Goal: Task Accomplishment & Management: Use online tool/utility

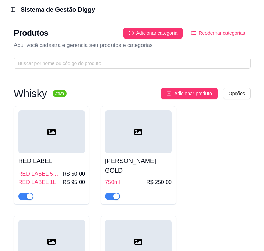
scroll to position [1000, 0]
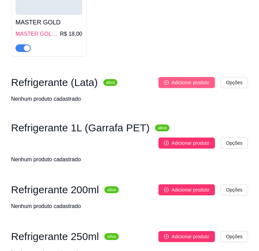
click at [204, 79] on span "Adicionar produto" at bounding box center [190, 83] width 38 height 8
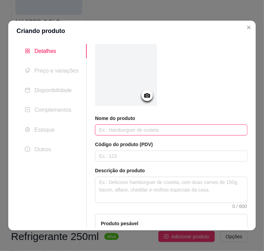
click at [141, 129] on input "text" at bounding box center [171, 130] width 152 height 11
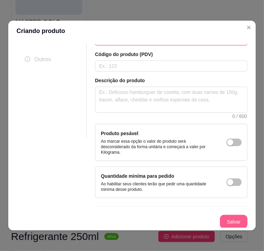
type input "Coca Lata"
click at [224, 221] on button "Salvar" at bounding box center [233, 221] width 27 height 13
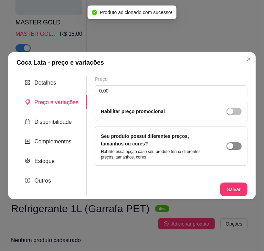
click at [234, 146] on button "button" at bounding box center [233, 146] width 15 height 8
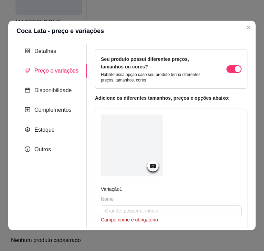
click at [121, 200] on div "Nome" at bounding box center [171, 199] width 141 height 7
click at [118, 208] on input "text" at bounding box center [171, 210] width 141 height 11
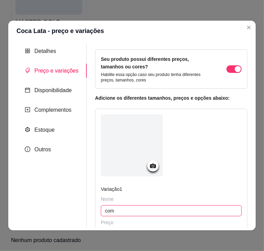
type input "com"
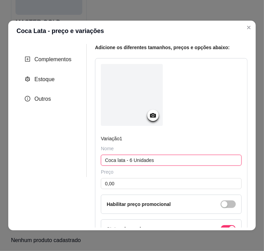
scroll to position [51, 0]
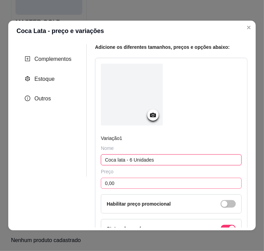
type input "Coca lata - 6 Unidades"
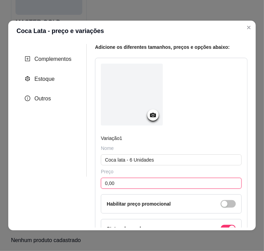
click at [128, 181] on input "0,00" at bounding box center [171, 183] width 141 height 11
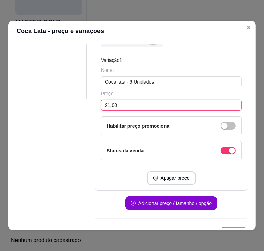
scroll to position [129, 0]
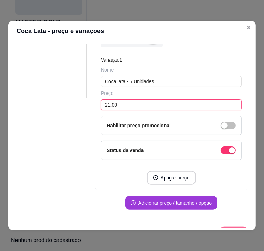
type input "21,00"
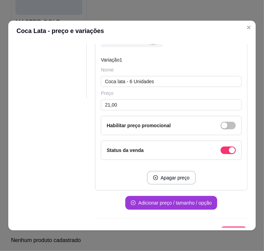
click at [151, 201] on button "Adicionar preço / tamanho / opção" at bounding box center [171, 203] width 92 height 14
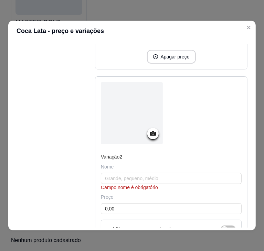
scroll to position [251, 0]
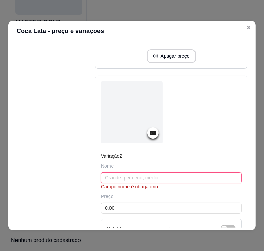
click at [138, 175] on input "text" at bounding box center [171, 177] width 141 height 11
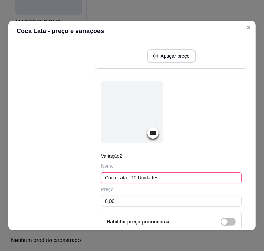
type input "Coca Lata - 12 Unidades"
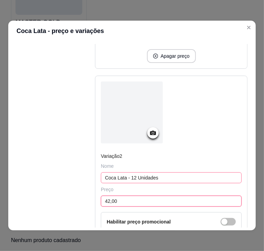
scroll to position [358, 0]
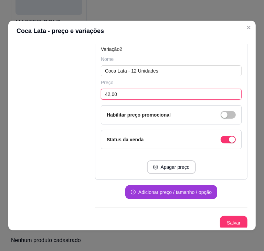
type input "42,00"
click at [165, 188] on button "Adicionar preço / tamanho / opção" at bounding box center [171, 192] width 92 height 14
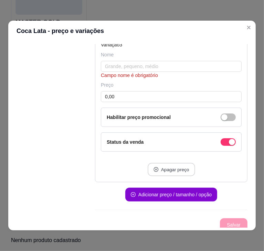
scroll to position [357, 0]
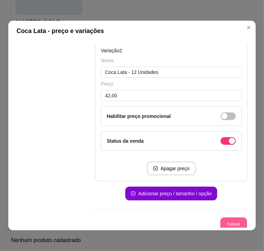
click at [220, 226] on button "Salvar" at bounding box center [233, 224] width 27 height 13
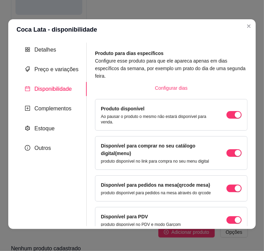
scroll to position [45, 0]
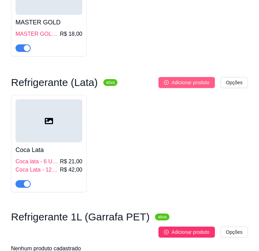
click at [187, 79] on span "Adicionar produto" at bounding box center [190, 83] width 38 height 8
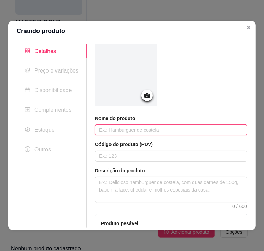
click at [136, 130] on input "text" at bounding box center [171, 130] width 152 height 11
type input "Coca Zero - 6 unidades"
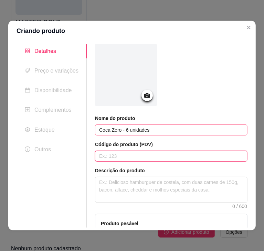
scroll to position [90, 0]
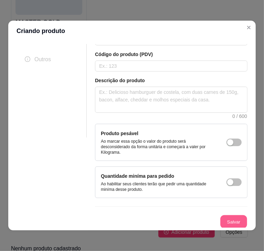
click at [220, 220] on button "Salvar" at bounding box center [233, 221] width 27 height 13
click at [230, 146] on span "button" at bounding box center [233, 143] width 15 height 8
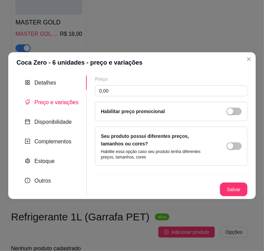
scroll to position [0, 0]
click at [230, 145] on div "button" at bounding box center [230, 146] width 6 height 6
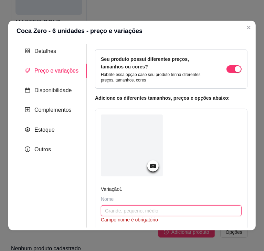
click at [124, 212] on input "text" at bounding box center [171, 210] width 141 height 11
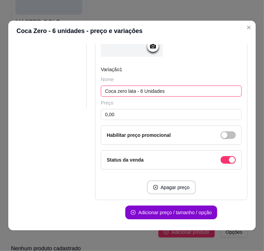
scroll to position [122, 0]
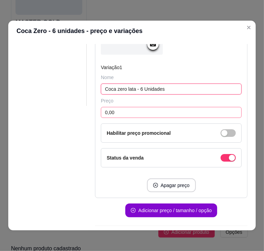
type input "Coca zero lata - 6 Unidades"
click at [121, 110] on input "0,00" at bounding box center [171, 112] width 141 height 11
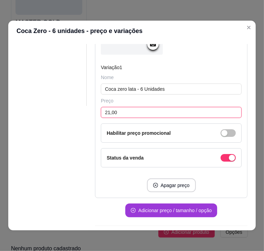
type input "21,00"
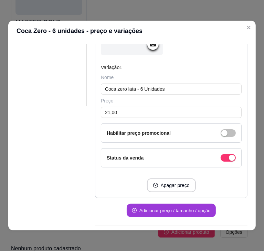
click at [176, 211] on button "Adicionar preço / tamanho / opção" at bounding box center [171, 210] width 89 height 13
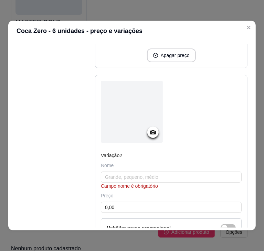
scroll to position [253, 0]
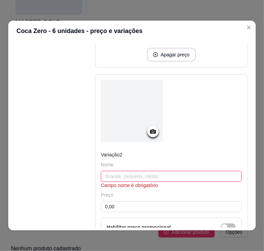
click at [150, 171] on input "text" at bounding box center [171, 176] width 141 height 11
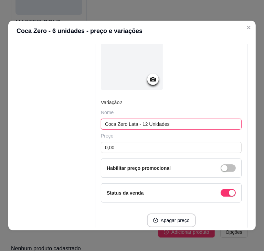
scroll to position [307, 0]
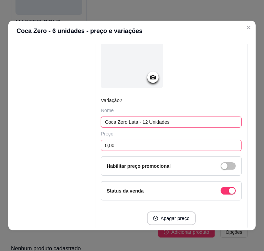
type input "Coca Zero Lata - 12 Unidades"
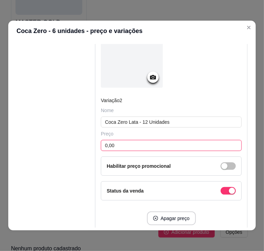
click at [138, 142] on input "0,00" at bounding box center [171, 145] width 141 height 11
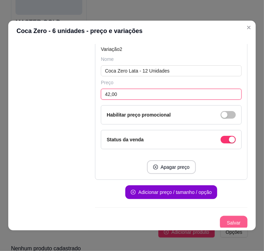
type input "42,00"
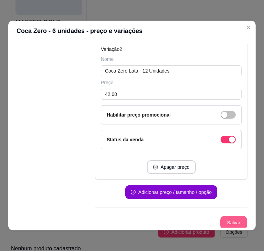
click at [223, 219] on button "Salvar" at bounding box center [233, 222] width 27 height 13
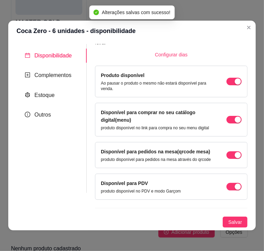
scroll to position [45, 0]
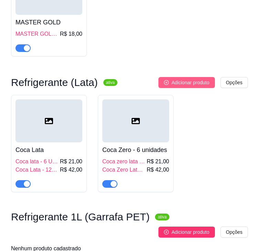
click at [194, 79] on span "Adicionar produto" at bounding box center [190, 83] width 38 height 8
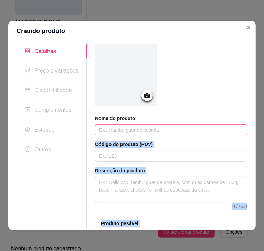
drag, startPoint x: 194, startPoint y: 77, endPoint x: 145, endPoint y: 127, distance: 70.1
click at [145, 127] on div "Nome do produto Código do produto (PDV) Descrição do produto 0 / 600 Produto pe…" at bounding box center [171, 166] width 152 height 244
click at [145, 127] on input "text" at bounding box center [171, 130] width 152 height 11
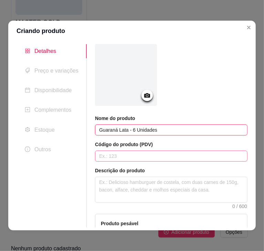
scroll to position [90, 0]
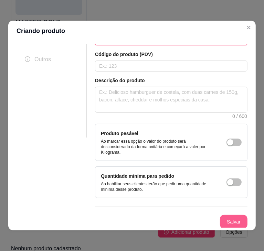
type input "Guaraná Lata - 6 Unidades"
click at [222, 220] on button "Salvar" at bounding box center [233, 221] width 27 height 13
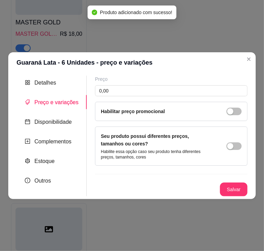
scroll to position [0, 0]
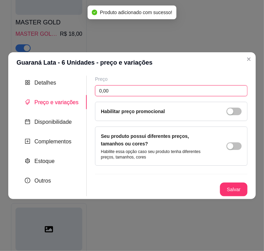
click at [125, 91] on input "0,00" at bounding box center [171, 90] width 152 height 11
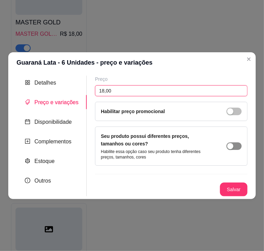
type input "18,00"
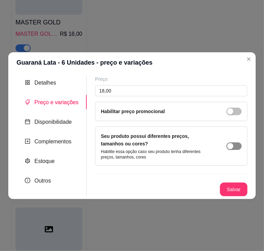
click at [236, 142] on span "button" at bounding box center [233, 146] width 15 height 8
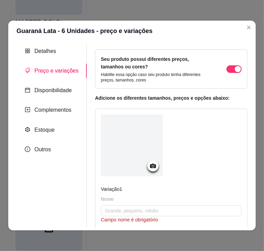
click at [128, 198] on div "Nome" at bounding box center [171, 199] width 141 height 7
click at [127, 201] on div "Nome" at bounding box center [171, 199] width 141 height 7
click at [114, 205] on input "text" at bounding box center [171, 210] width 141 height 11
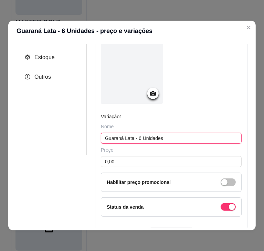
scroll to position [73, 0]
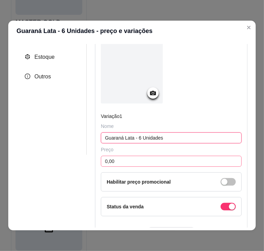
type input "Guaraná Lata - 6 Unidades"
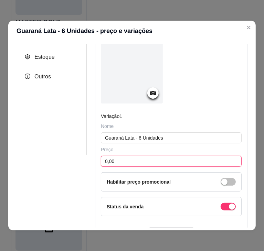
click at [129, 165] on input "0,00" at bounding box center [171, 161] width 141 height 11
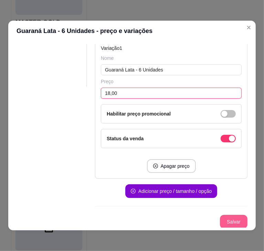
type input "18,00"
click at [223, 222] on button "Salvar" at bounding box center [233, 221] width 27 height 13
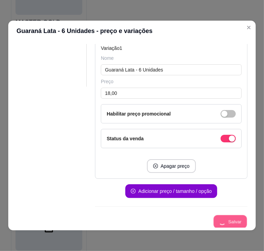
click at [223, 222] on div "Salvar" at bounding box center [171, 222] width 152 height 14
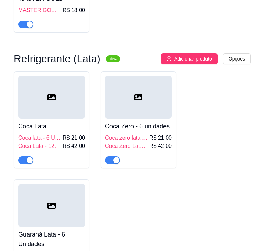
scroll to position [1015, 0]
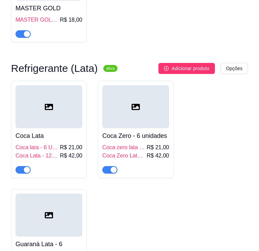
click at [157, 115] on div at bounding box center [135, 106] width 67 height 43
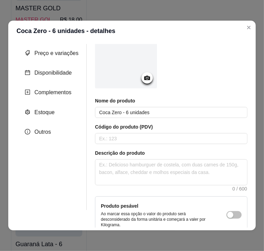
scroll to position [17, 0]
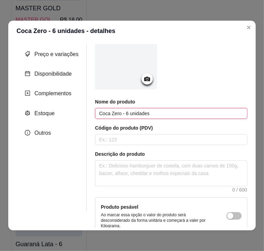
click at [158, 115] on input "Coca Zero - 6 unidades" at bounding box center [171, 113] width 152 height 11
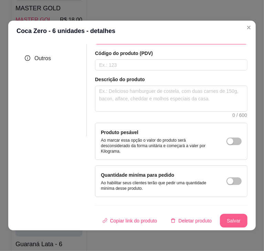
type input "Coca Zero"
click at [227, 216] on button "Salvar" at bounding box center [233, 220] width 27 height 13
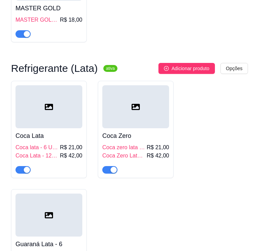
click at [164, 128] on div "Coca Zero Coca zero lata - 6 Unidades R$ 21,00 Coca Zero Lata - 12 Unidades R$ …" at bounding box center [135, 150] width 67 height 45
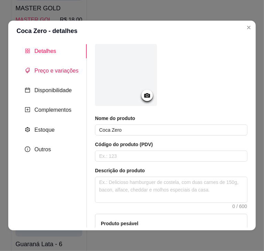
click at [67, 72] on span "Preço e variações" at bounding box center [56, 71] width 44 height 6
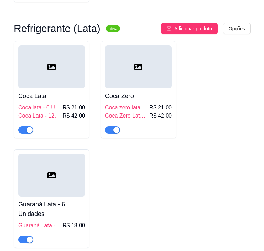
scroll to position [1054, 0]
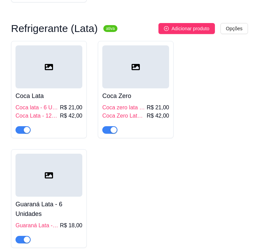
click at [63, 188] on div at bounding box center [48, 175] width 67 height 43
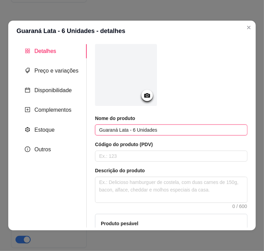
click at [164, 131] on input "Guaraná Lata - 6 Unidades" at bounding box center [171, 130] width 152 height 11
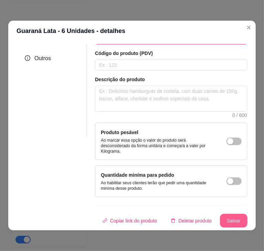
type input "Guaraná Lata"
click at [227, 214] on button "Salvar" at bounding box center [233, 220] width 27 height 13
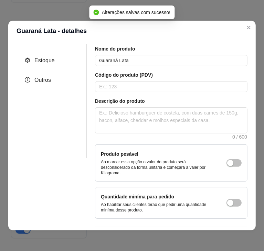
scroll to position [68, 0]
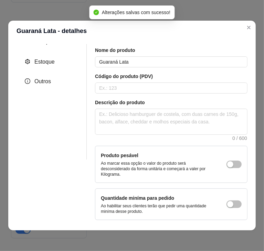
click at [167, 139] on div "Nome do produto Guaraná Lata Código do produto (PDV) Descrição do produto 0 / 6…" at bounding box center [171, 133] width 152 height 173
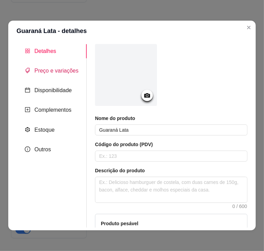
click at [56, 68] on span "Preço e variações" at bounding box center [56, 71] width 44 height 6
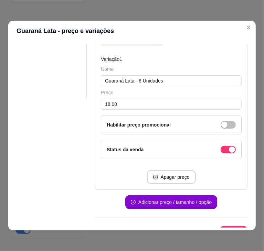
scroll to position [132, 0]
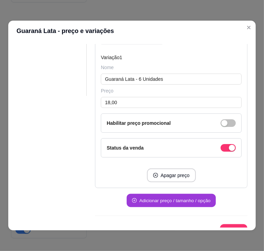
click at [149, 198] on button "Adicionar preço / tamanho / opção" at bounding box center [171, 200] width 89 height 13
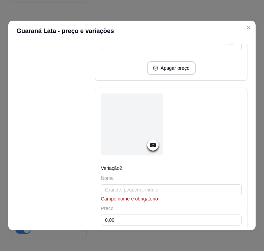
scroll to position [239, 0]
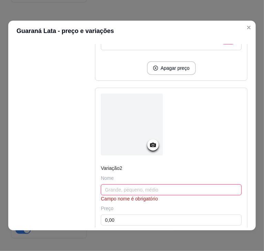
click at [127, 192] on input "text" at bounding box center [171, 189] width 141 height 11
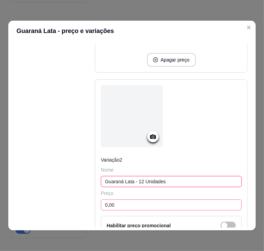
type input "Guaraná Lata - 12 Unidades"
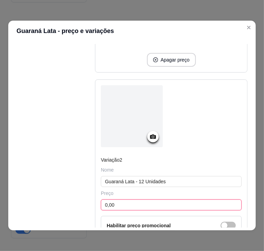
click at [139, 202] on input "0,00" at bounding box center [171, 205] width 141 height 11
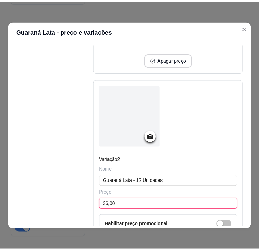
scroll to position [358, 0]
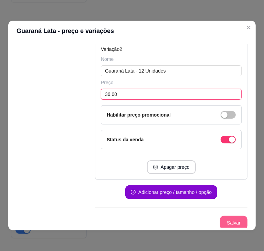
type input "36,00"
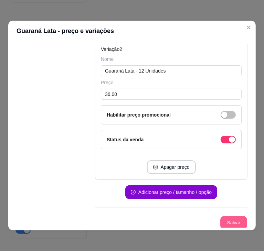
click at [227, 225] on button "Salvar" at bounding box center [233, 222] width 27 height 13
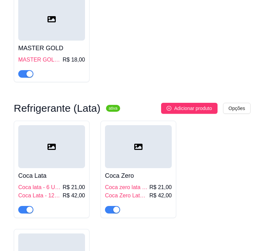
scroll to position [974, 0]
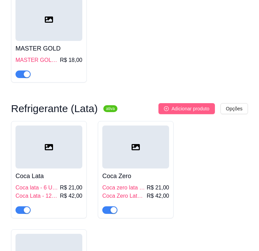
click at [191, 105] on span "Adicionar produto" at bounding box center [190, 109] width 38 height 8
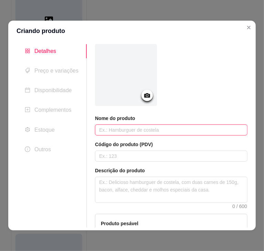
click at [132, 134] on input "text" at bounding box center [171, 130] width 152 height 11
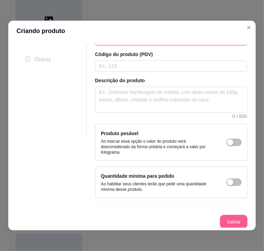
type input "Guaraná Zero"
click at [221, 221] on button "Salvar" at bounding box center [233, 221] width 27 height 13
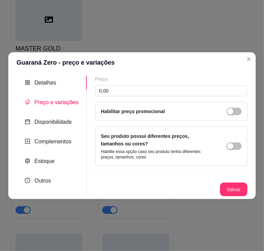
scroll to position [0, 0]
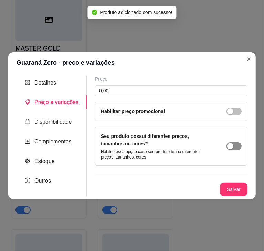
click at [234, 148] on button "button" at bounding box center [233, 146] width 15 height 8
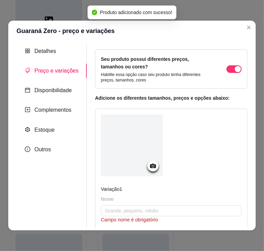
scroll to position [15, 0]
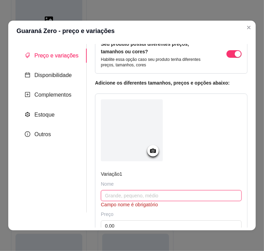
click at [131, 193] on input "text" at bounding box center [171, 195] width 141 height 11
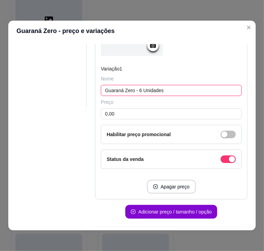
scroll to position [122, 0]
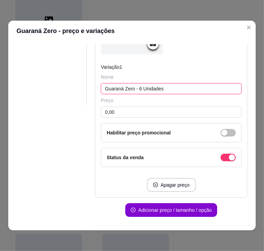
type input "Guaraná Zero - 6 Unidades"
click at [143, 119] on div "Preço 0,00 Habilitar preço promocional" at bounding box center [171, 119] width 141 height 45
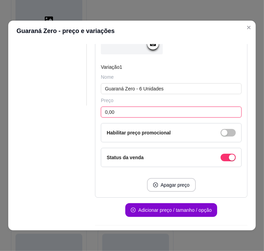
click at [144, 110] on input "0,00" at bounding box center [171, 112] width 141 height 11
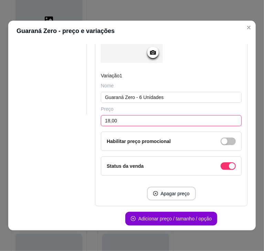
scroll to position [141, 0]
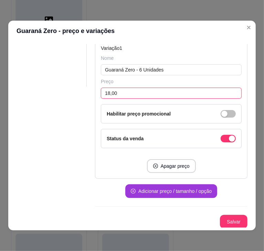
type input "18,00"
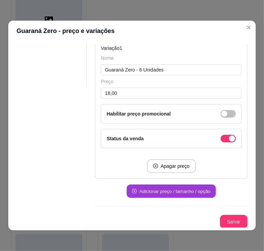
click at [164, 191] on button "Adicionar preço / tamanho / opção" at bounding box center [171, 191] width 89 height 13
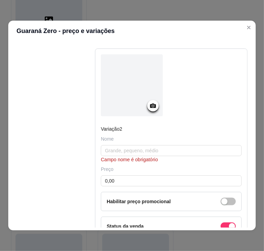
scroll to position [280, 0]
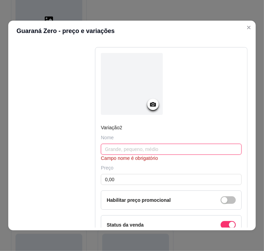
click at [134, 150] on input "text" at bounding box center [171, 149] width 141 height 11
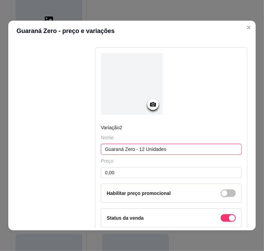
type input "Guaraná Zero - 12 Unidades"
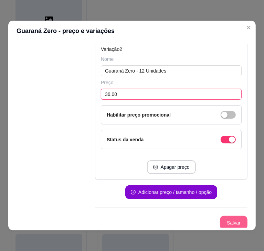
type input "36,00"
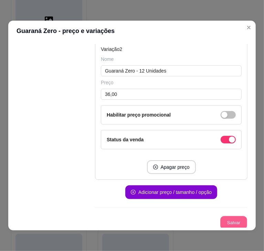
click at [220, 220] on button "Salvar" at bounding box center [233, 222] width 27 height 13
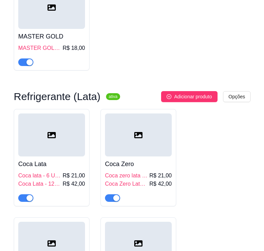
scroll to position [980, 0]
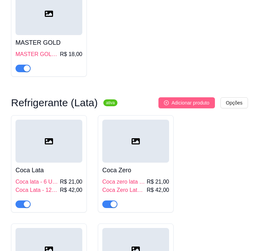
click at [186, 99] on span "Adicionar produto" at bounding box center [190, 103] width 38 height 8
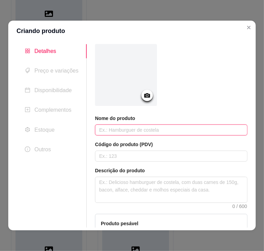
click at [136, 132] on input "text" at bounding box center [171, 130] width 152 height 11
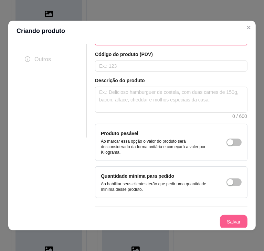
type input "Soda Lata"
click at [223, 223] on button "Salvar" at bounding box center [234, 222] width 28 height 14
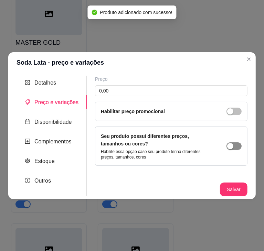
click at [234, 145] on button "button" at bounding box center [233, 146] width 15 height 8
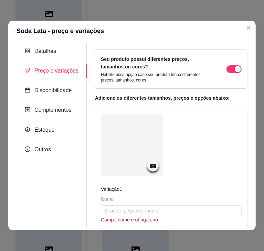
scroll to position [59, 0]
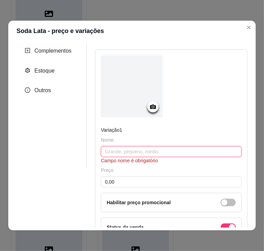
click at [121, 152] on input "text" at bounding box center [171, 151] width 141 height 11
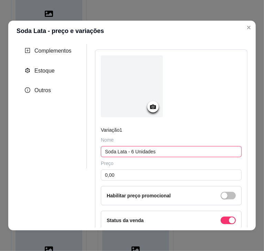
type input "Soda Lata - 6 Unidades"
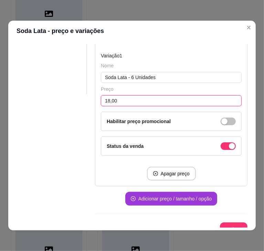
type input "18,00"
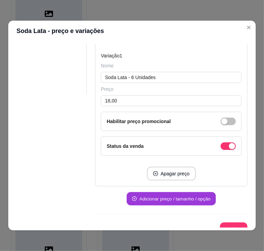
click at [170, 195] on button "Adicionar preço / tamanho / opção" at bounding box center [171, 198] width 89 height 13
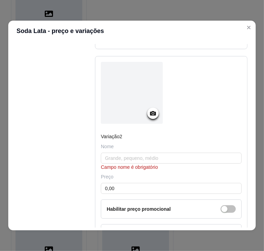
scroll to position [278, 0]
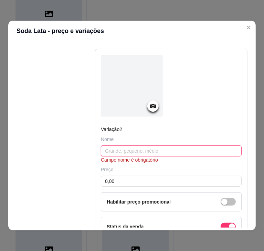
click at [127, 150] on input "text" at bounding box center [171, 151] width 141 height 11
type input "a"
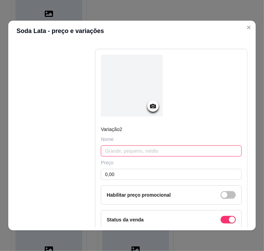
type input "A"
type input "Soda lata - 12 Unidades"
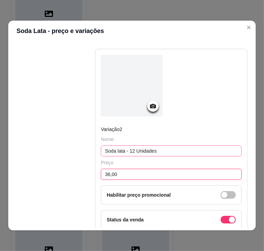
scroll to position [358, 0]
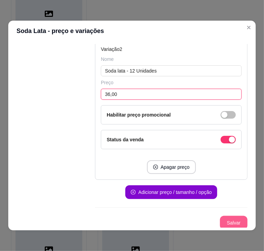
type input "36,00"
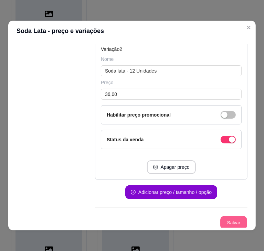
click at [233, 221] on button "Salvar" at bounding box center [233, 222] width 27 height 13
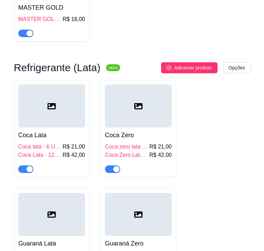
scroll to position [1008, 0]
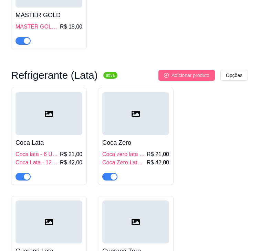
click at [194, 72] on span "Adicionar produto" at bounding box center [190, 76] width 38 height 8
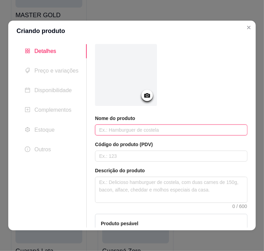
click at [137, 130] on input "text" at bounding box center [171, 130] width 152 height 11
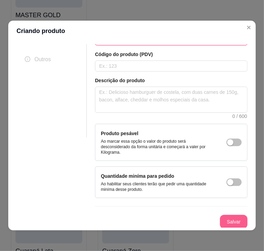
type input "Fanta Lata"
click at [223, 223] on button "Salvar" at bounding box center [233, 221] width 27 height 13
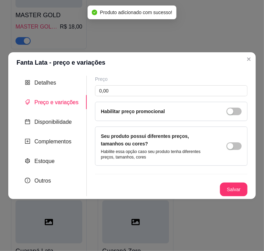
scroll to position [0, 0]
click at [229, 147] on div "button" at bounding box center [230, 146] width 6 height 6
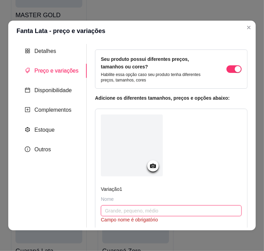
click at [121, 212] on input "text" at bounding box center [171, 210] width 141 height 11
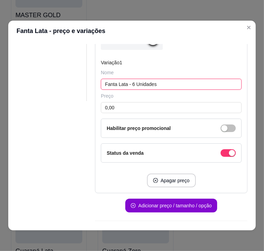
scroll to position [136, 0]
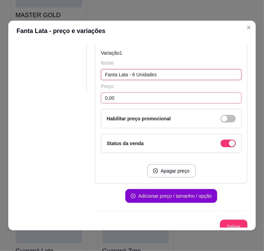
type input "Fanta Lata - 6 Unidades"
click at [124, 97] on input "0,00" at bounding box center [171, 98] width 141 height 11
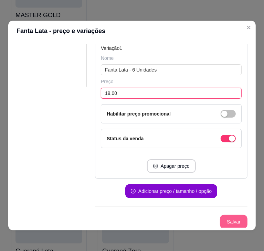
type input "19,00"
click at [220, 221] on button "Salvar" at bounding box center [233, 221] width 27 height 13
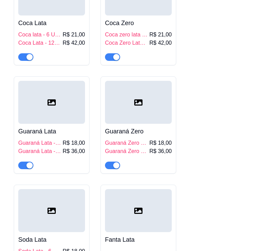
scroll to position [1163, 0]
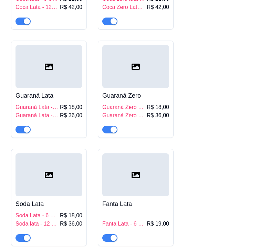
click at [155, 184] on div at bounding box center [135, 174] width 67 height 43
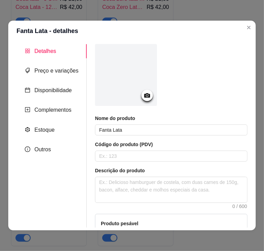
click at [66, 79] on div "Detalhes Preço e variações Disponibilidade Complementos Estoque Outros" at bounding box center [52, 136] width 70 height 184
click at [63, 70] on span "Preço e variações" at bounding box center [56, 71] width 44 height 6
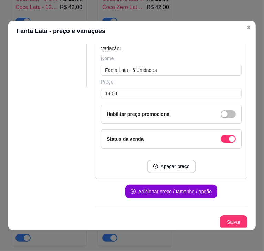
scroll to position [141, 0]
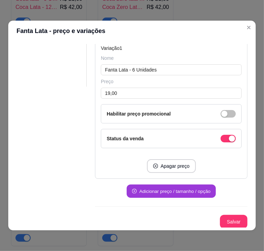
click at [161, 194] on button "Adicionar preço / tamanho / opção" at bounding box center [171, 191] width 89 height 13
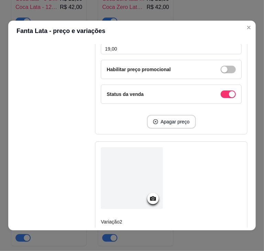
scroll to position [226, 0]
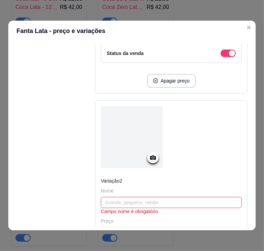
click at [126, 199] on input "text" at bounding box center [171, 202] width 141 height 11
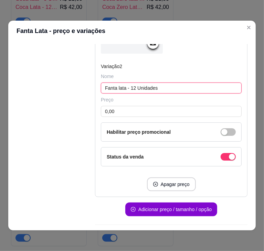
scroll to position [358, 0]
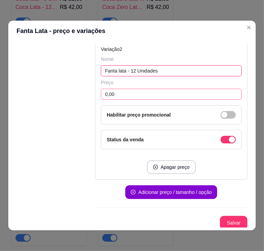
type input "Fanta lata - 12 Unidades"
click at [126, 93] on input "0,00" at bounding box center [171, 94] width 141 height 11
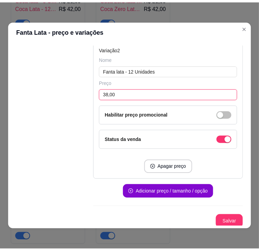
scroll to position [1, 0]
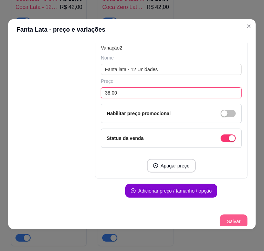
type input "38,00"
click at [227, 215] on button "Salvar" at bounding box center [233, 221] width 27 height 13
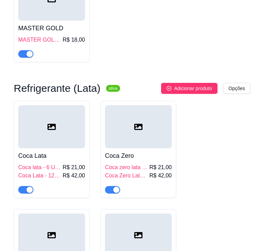
scroll to position [985, 0]
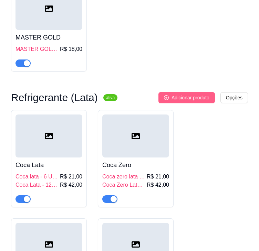
click at [189, 94] on span "Adicionar produto" at bounding box center [190, 98] width 38 height 8
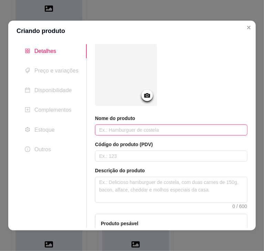
click at [138, 129] on input "text" at bounding box center [171, 130] width 152 height 11
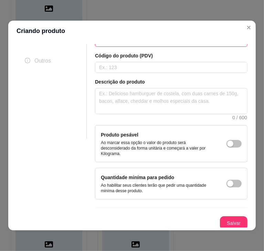
scroll to position [90, 0]
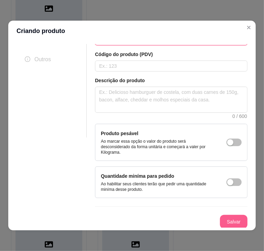
type input "[PERSON_NAME]"
click at [225, 220] on button "Salvar" at bounding box center [233, 221] width 27 height 13
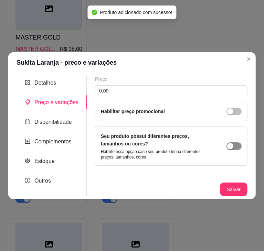
click at [237, 145] on span "button" at bounding box center [233, 146] width 15 height 8
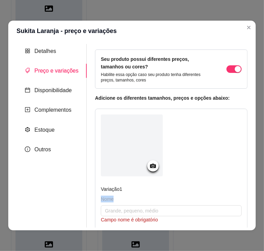
drag, startPoint x: 129, startPoint y: 199, endPoint x: 123, endPoint y: 204, distance: 7.8
click at [123, 204] on div "Nome Campo nome é obrigatório" at bounding box center [171, 210] width 141 height 28
click at [125, 200] on div "Nome" at bounding box center [171, 199] width 141 height 7
click at [121, 211] on input "text" at bounding box center [171, 210] width 141 height 11
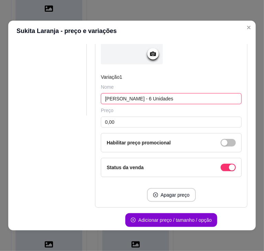
scroll to position [112, 0]
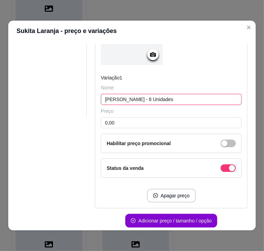
type input "[PERSON_NAME] - 6 Unidades"
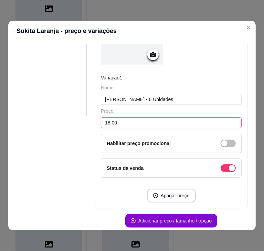
scroll to position [141, 0]
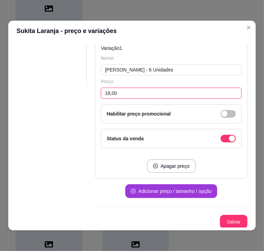
type input "18,00"
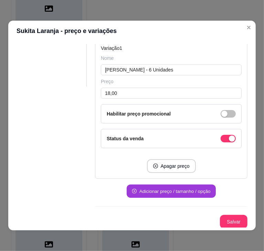
click at [177, 194] on button "Adicionar preço / tamanho / opção" at bounding box center [171, 191] width 89 height 13
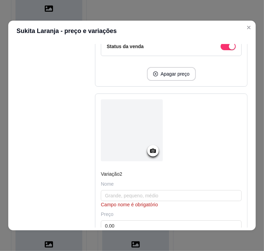
scroll to position [232, 0]
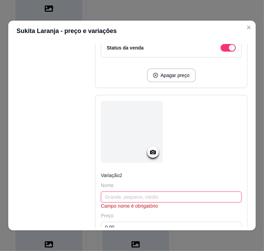
click at [130, 200] on input "text" at bounding box center [171, 197] width 141 height 11
type input "[PERSON_NAME] - 12 Unidades"
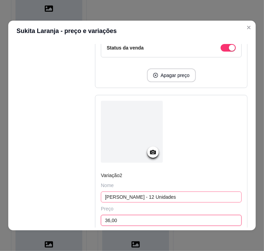
scroll to position [358, 0]
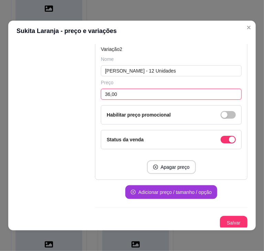
type input "36,00"
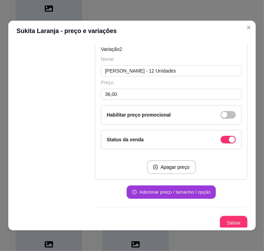
click at [157, 193] on button "Adicionar preço / tamanho / opção" at bounding box center [171, 192] width 89 height 13
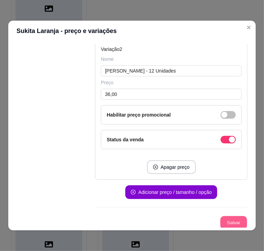
click at [227, 220] on button "Salvar" at bounding box center [233, 222] width 27 height 13
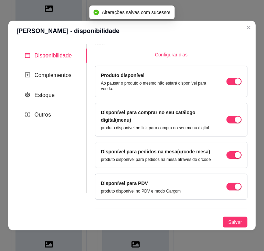
scroll to position [45, 0]
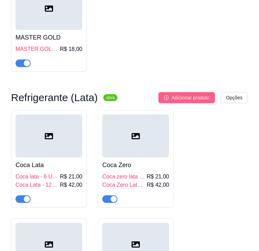
click at [183, 94] on span "Adicionar produto" at bounding box center [190, 98] width 38 height 8
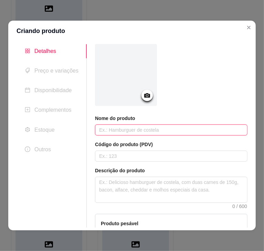
click at [156, 131] on input "text" at bounding box center [171, 130] width 152 height 11
type input "S"
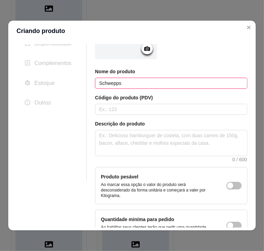
scroll to position [47, 0]
type input "Schwepps"
drag, startPoint x: 113, startPoint y: 82, endPoint x: 91, endPoint y: 113, distance: 38.3
click at [91, 113] on div "Nome do produto Schwepps Código do produto (PDV) Descrição do produto 0 / 600 P…" at bounding box center [167, 134] width 161 height 275
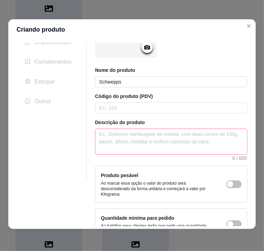
scroll to position [90, 0]
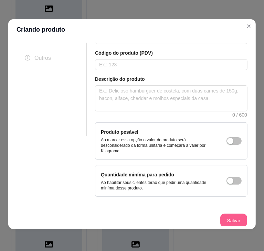
click at [222, 216] on button "Salvar" at bounding box center [233, 220] width 27 height 13
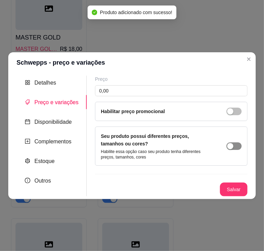
click at [234, 149] on span "button" at bounding box center [233, 146] width 15 height 8
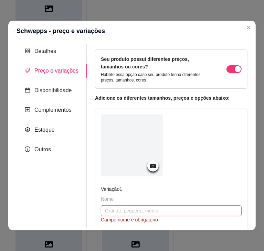
click at [120, 210] on input "text" at bounding box center [171, 210] width 141 height 11
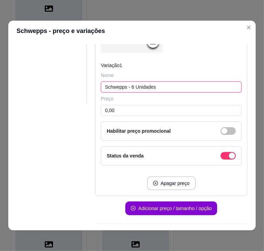
scroll to position [125, 0]
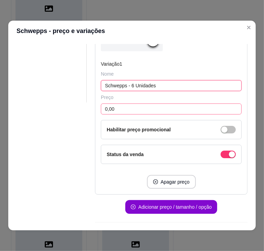
type input "Schwepps - 6 Unidades"
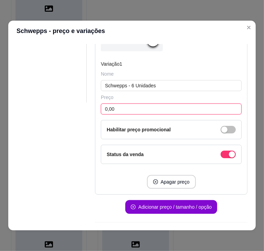
click at [125, 105] on input "0,00" at bounding box center [171, 109] width 141 height 11
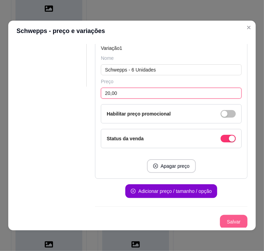
type input "20,00"
click at [229, 224] on button "Salvar" at bounding box center [233, 221] width 27 height 13
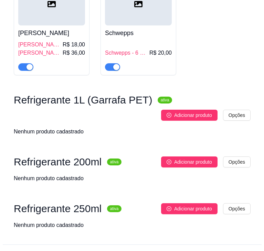
scroll to position [1444, 0]
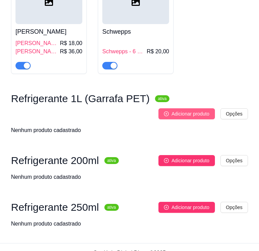
click at [195, 110] on span "Adicionar produto" at bounding box center [190, 114] width 38 height 8
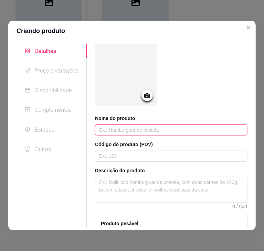
click at [135, 132] on input "text" at bounding box center [171, 130] width 152 height 11
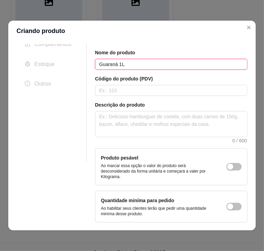
scroll to position [90, 0]
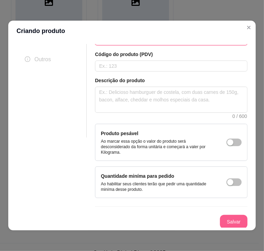
type input "Guaraná 1L"
click at [226, 222] on button "Salvar" at bounding box center [233, 221] width 27 height 13
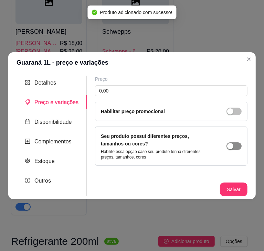
click at [237, 147] on span "button" at bounding box center [233, 146] width 15 height 8
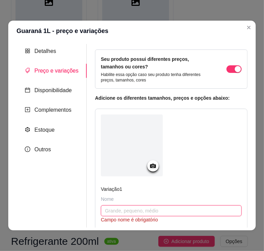
click at [131, 210] on input "text" at bounding box center [171, 210] width 141 height 11
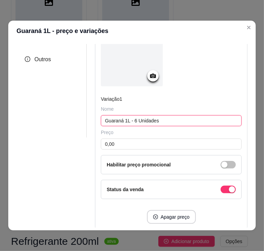
scroll to position [91, 0]
type input "Guaraná 1L - 6 Unidades"
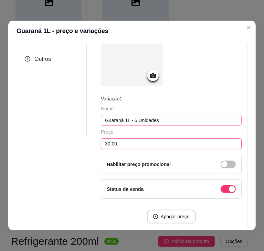
scroll to position [141, 0]
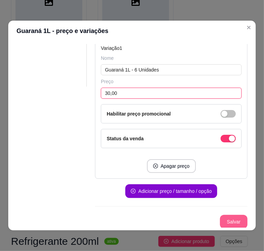
type input "30,00"
click at [225, 220] on button "Salvar" at bounding box center [233, 221] width 27 height 13
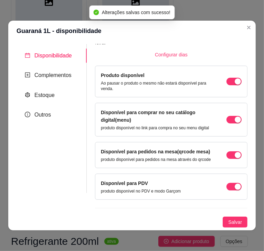
scroll to position [45, 0]
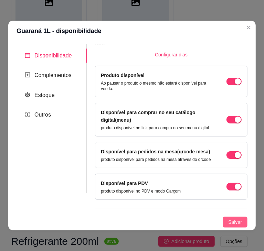
click at [228, 224] on span "Salvar" at bounding box center [235, 223] width 14 height 8
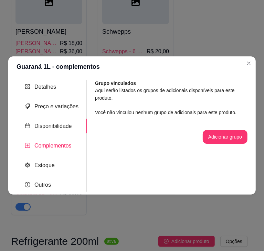
scroll to position [0, 0]
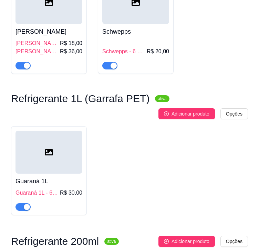
click at [68, 160] on div at bounding box center [48, 152] width 67 height 43
click at [64, 159] on div at bounding box center [48, 152] width 67 height 43
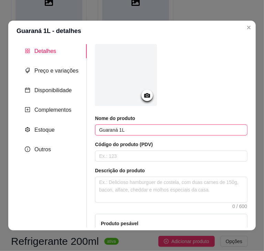
click at [133, 131] on input "Guaraná 1L" at bounding box center [171, 130] width 152 height 11
type input "Guaraná 1L (Garrafa PET)"
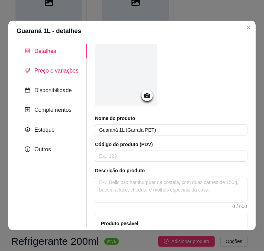
click at [57, 70] on span "Preço e variações" at bounding box center [56, 71] width 44 height 6
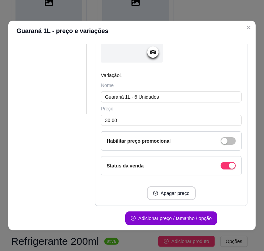
scroll to position [114, 0]
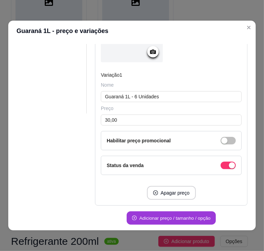
click at [166, 217] on button "Adicionar preço / tamanho / opção" at bounding box center [171, 218] width 89 height 13
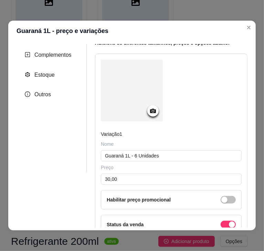
scroll to position [54, 0]
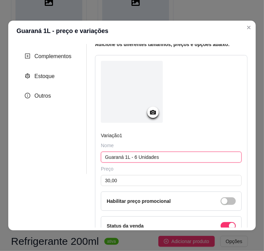
click at [137, 156] on input "Guaraná 1L - 6 Unidades" at bounding box center [171, 157] width 141 height 11
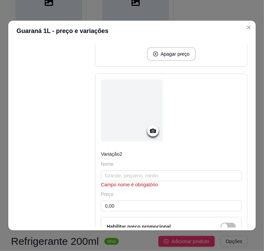
scroll to position [282, 0]
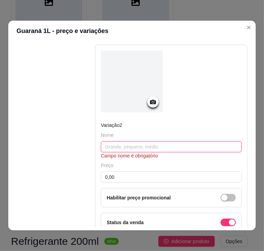
click at [130, 144] on input "text" at bounding box center [171, 146] width 141 height 11
paste input "Guaraná 1L - 6 Unidades"
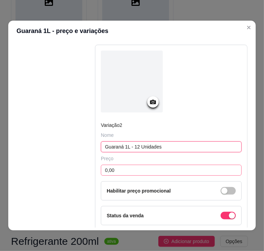
type input "Guaraná 1L - 12 Unidades"
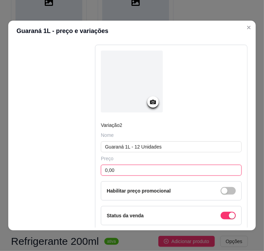
click at [124, 166] on input "0,00" at bounding box center [171, 170] width 141 height 11
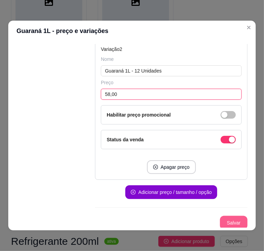
type input "58,00"
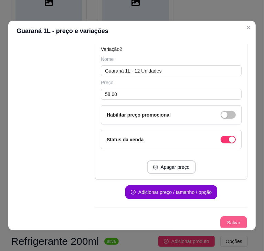
click at [223, 220] on button "Salvar" at bounding box center [233, 222] width 27 height 13
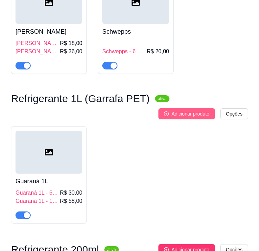
click at [185, 110] on span "Adicionar produto" at bounding box center [190, 114] width 38 height 8
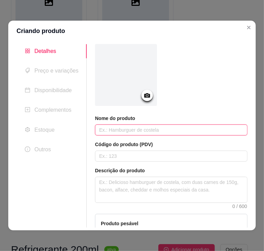
click at [128, 128] on input "text" at bounding box center [171, 130] width 152 height 11
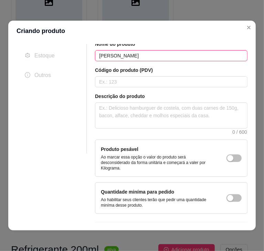
scroll to position [90, 0]
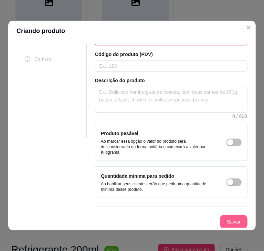
type input "[PERSON_NAME]"
click at [223, 219] on button "Salvar" at bounding box center [233, 221] width 27 height 13
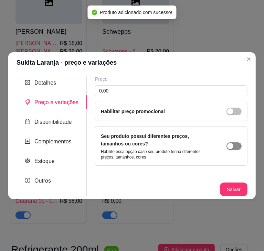
click at [233, 144] on button "button" at bounding box center [233, 146] width 15 height 8
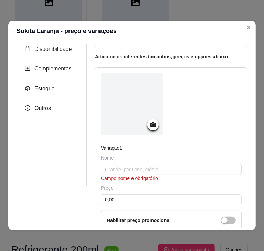
scroll to position [43, 0]
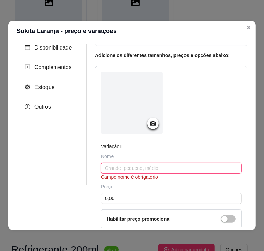
click at [124, 164] on input "text" at bounding box center [171, 168] width 141 height 11
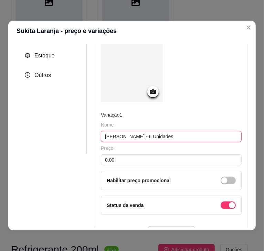
scroll to position [74, 0]
type input "[PERSON_NAME] - 6 Unidades"
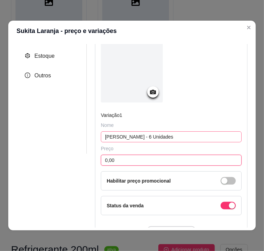
click at [124, 164] on input "0,00" at bounding box center [171, 160] width 141 height 11
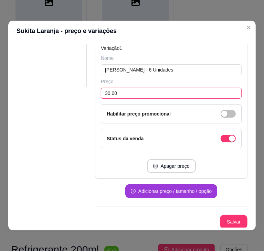
type input "30,00"
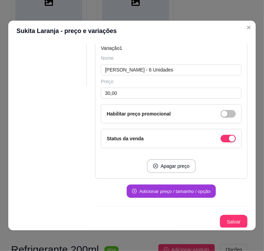
click at [166, 193] on button "Adicionar preço / tamanho / opção" at bounding box center [171, 191] width 89 height 13
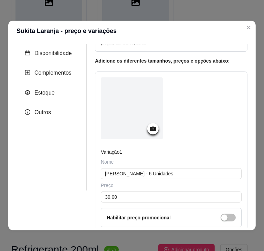
scroll to position [35, 0]
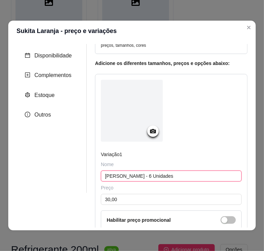
click at [147, 177] on input "[PERSON_NAME] - 6 Unidades" at bounding box center [171, 176] width 141 height 11
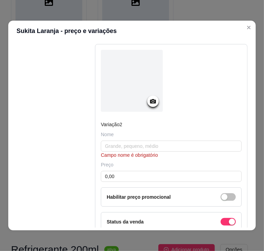
scroll to position [283, 0]
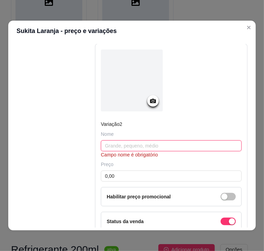
click at [135, 142] on input "text" at bounding box center [171, 145] width 141 height 11
paste input "[PERSON_NAME] - 6 Unidades"
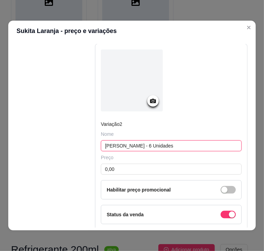
click at [138, 146] on input "[PERSON_NAME] - 6 Unidades" at bounding box center [171, 145] width 141 height 11
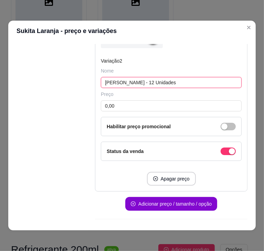
scroll to position [358, 0]
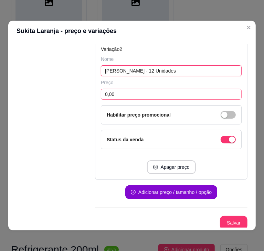
type input "[PERSON_NAME] - 12 Unidades"
click at [143, 91] on input "0,00" at bounding box center [171, 94] width 141 height 11
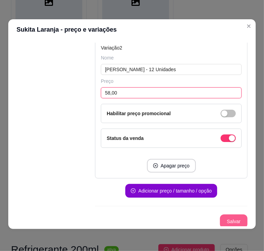
type input "58,00"
click at [222, 219] on button "Salvar" at bounding box center [233, 221] width 27 height 13
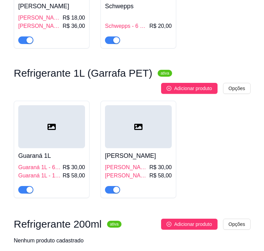
scroll to position [1470, 0]
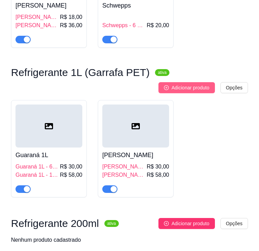
click at [196, 84] on span "Adicionar produto" at bounding box center [190, 88] width 38 height 8
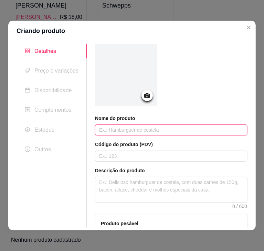
click at [153, 132] on input "text" at bounding box center [171, 130] width 152 height 11
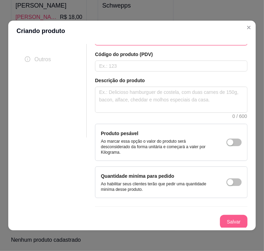
type input "Soda"
click at [223, 218] on button "Salvar" at bounding box center [233, 221] width 27 height 13
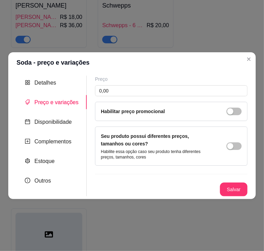
scroll to position [0, 0]
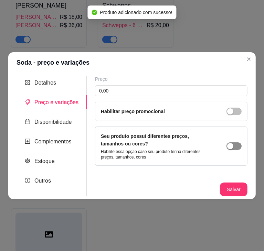
click at [232, 143] on div "button" at bounding box center [230, 146] width 6 height 6
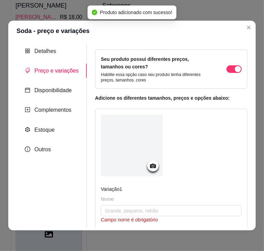
scroll to position [33, 0]
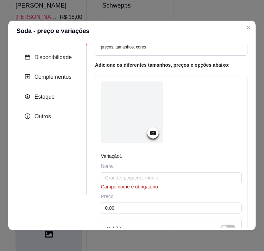
click at [124, 166] on div "Nome" at bounding box center [171, 166] width 141 height 7
click at [125, 182] on input "text" at bounding box center [171, 177] width 141 height 11
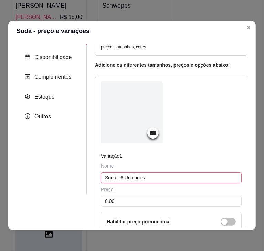
scroll to position [63, 0]
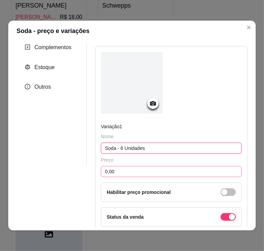
type input "Soda - 6 Unidades"
click at [130, 172] on input "0,00" at bounding box center [171, 171] width 141 height 11
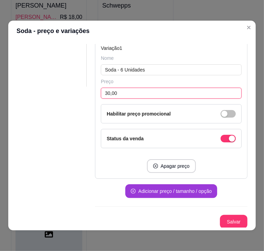
type input "30,00"
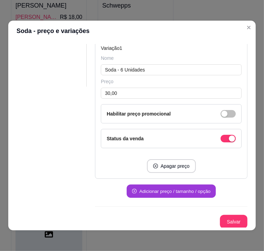
click at [148, 189] on button "Adicionar preço / tamanho / opção" at bounding box center [171, 191] width 89 height 13
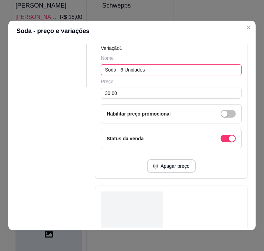
click at [147, 72] on input "Soda - 6 Unidades" at bounding box center [171, 69] width 141 height 11
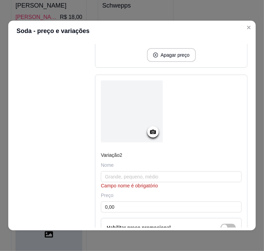
scroll to position [253, 0]
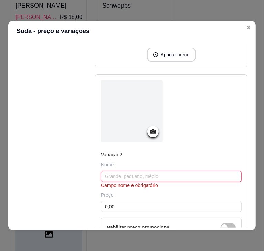
click at [131, 173] on input "text" at bounding box center [171, 176] width 141 height 11
paste input "Soda - 6 Unidades"
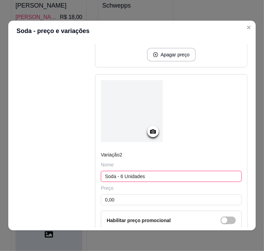
click at [120, 176] on input "Soda - 6 Unidades" at bounding box center [171, 176] width 141 height 11
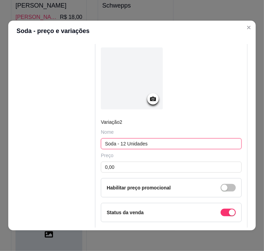
scroll to position [285, 0]
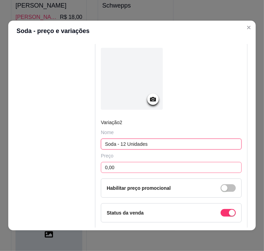
type input "Soda - 12 Unidades"
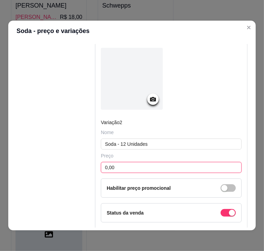
click at [122, 166] on input "0,00" at bounding box center [171, 167] width 141 height 11
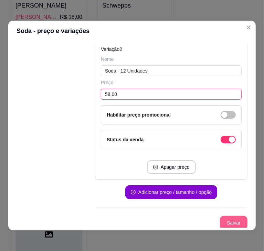
type input "58,00"
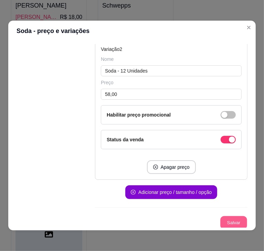
click at [222, 222] on button "Salvar" at bounding box center [233, 222] width 27 height 13
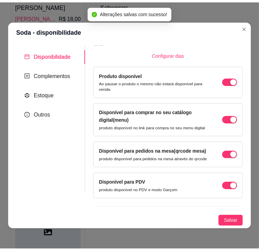
scroll to position [45, 0]
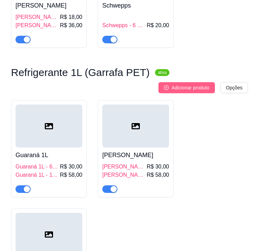
click at [191, 84] on span "Adicionar produto" at bounding box center [190, 88] width 38 height 8
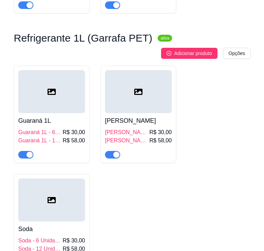
scroll to position [1505, 0]
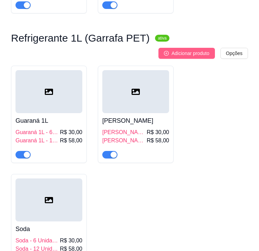
click at [188, 50] on span "Adicionar produto" at bounding box center [190, 54] width 38 height 8
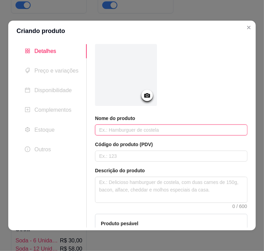
click at [119, 129] on input "text" at bounding box center [171, 130] width 152 height 11
type input "\vovs"
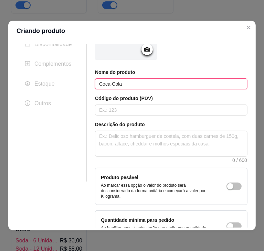
scroll to position [90, 0]
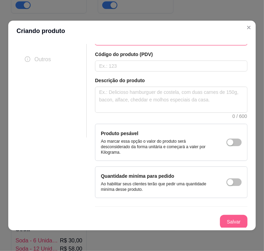
type input "Coca-Cola"
click at [223, 217] on button "Salvar" at bounding box center [233, 221] width 27 height 13
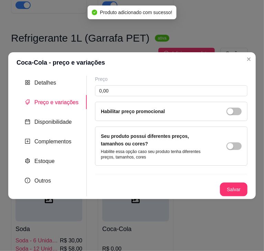
scroll to position [0, 0]
click at [230, 148] on div "button" at bounding box center [230, 146] width 6 height 6
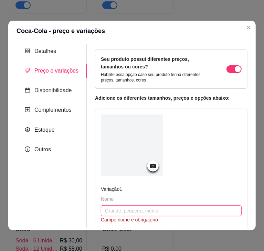
click at [122, 211] on input "text" at bounding box center [171, 210] width 141 height 11
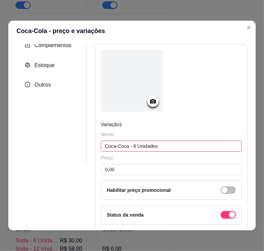
scroll to position [67, 0]
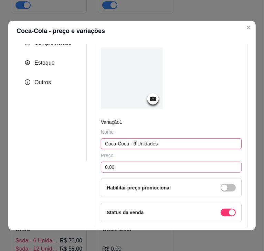
type input "Coca-Coca - 6 Unidades"
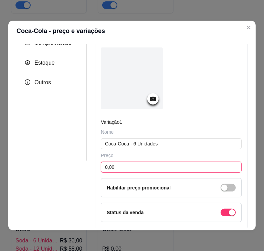
click at [123, 167] on input "0,00" at bounding box center [171, 167] width 141 height 11
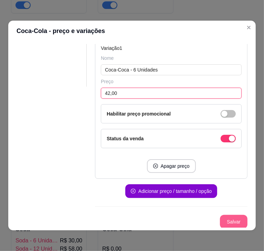
type input "42,00"
click at [225, 222] on button "Salvar" at bounding box center [233, 221] width 27 height 13
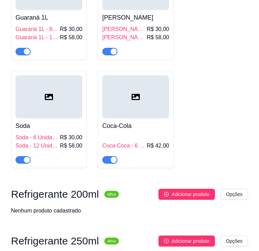
scroll to position [1609, 0]
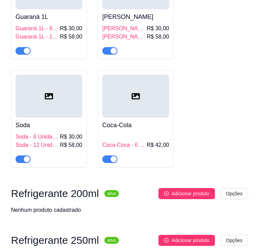
click at [209, 241] on button "Adicionar produto" at bounding box center [186, 240] width 56 height 11
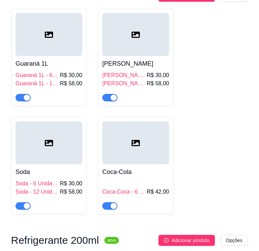
scroll to position [1486, 0]
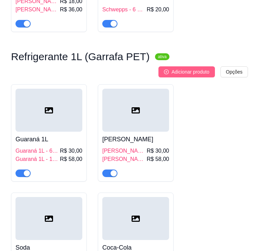
click at [196, 68] on span "Adicionar produto" at bounding box center [190, 72] width 38 height 8
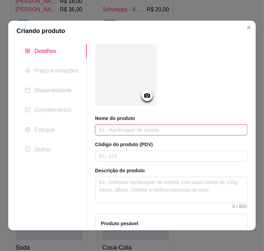
click at [142, 128] on input "text" at bounding box center [171, 130] width 152 height 11
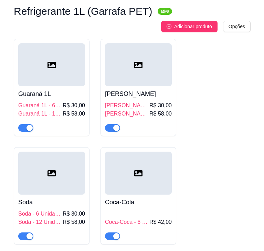
scroll to position [1521, 0]
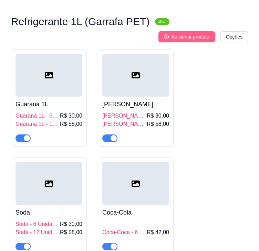
click at [192, 33] on span "Adicionar produto" at bounding box center [190, 37] width 38 height 8
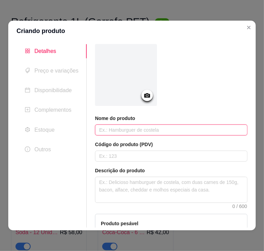
click at [130, 128] on input "text" at bounding box center [171, 130] width 152 height 11
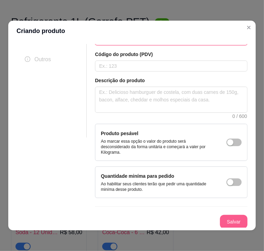
type input "Coca-Cola Zero"
click at [226, 218] on button "Salvar" at bounding box center [233, 221] width 27 height 13
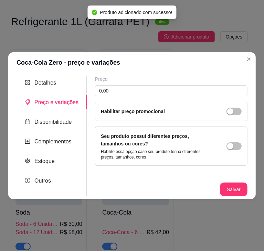
scroll to position [0, 0]
click at [234, 144] on button "button" at bounding box center [233, 146] width 15 height 8
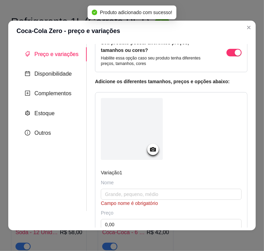
scroll to position [18, 0]
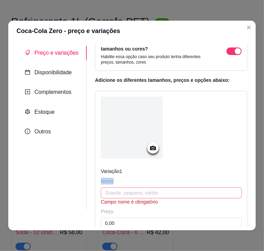
drag, startPoint x: 149, startPoint y: 183, endPoint x: 147, endPoint y: 193, distance: 10.1
click at [147, 193] on div "Nome Campo nome é obrigatório" at bounding box center [171, 192] width 141 height 28
click at [147, 193] on input "text" at bounding box center [171, 193] width 141 height 11
type input "Coca-Cola Zero - 6 Unidades"
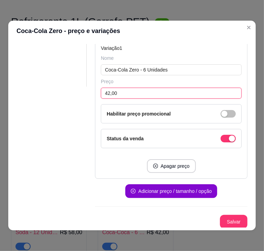
scroll to position [140, 0]
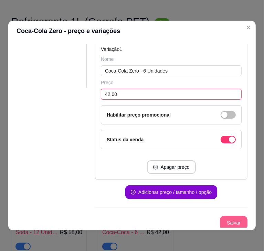
type input "42,00"
click at [220, 220] on button "Salvar" at bounding box center [233, 222] width 27 height 13
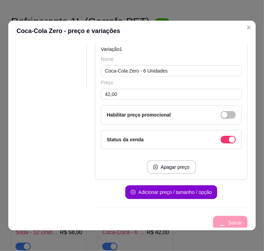
scroll to position [45, 0]
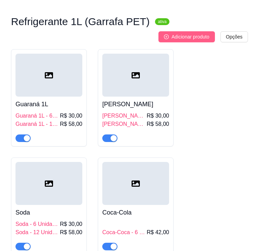
click at [195, 33] on span "Adicionar produto" at bounding box center [190, 37] width 38 height 8
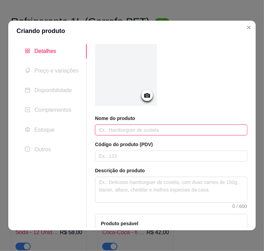
click at [143, 130] on input "text" at bounding box center [171, 130] width 152 height 11
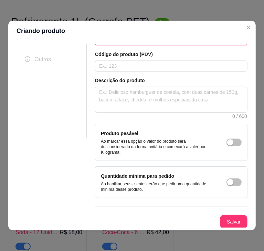
scroll to position [90, 0]
type input "Fanta"
click at [220, 226] on button "Salvar" at bounding box center [233, 221] width 27 height 13
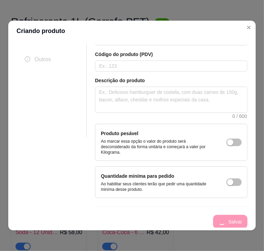
scroll to position [0, 0]
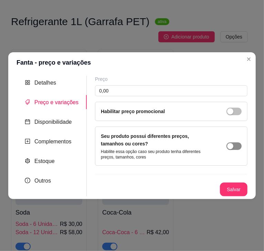
click at [235, 145] on button "button" at bounding box center [233, 146] width 15 height 8
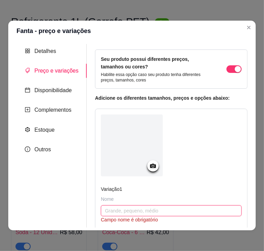
click at [115, 209] on input "text" at bounding box center [171, 210] width 141 height 11
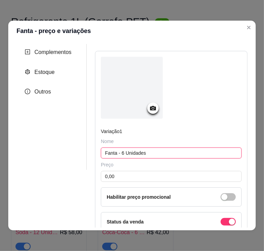
scroll to position [61, 0]
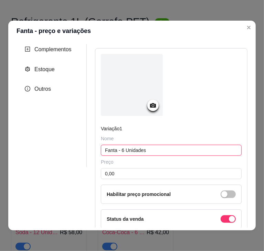
type input "Fanta - 6 Unidades"
click at [115, 210] on div "Status da venda" at bounding box center [171, 219] width 141 height 19
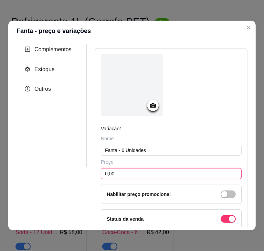
click at [127, 175] on input "0,00" at bounding box center [171, 173] width 141 height 11
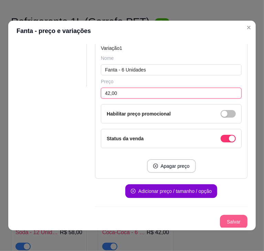
type input "42,00"
click at [220, 218] on button "Salvar" at bounding box center [233, 221] width 27 height 13
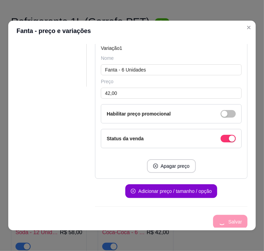
scroll to position [45, 0]
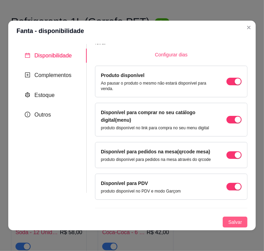
click at [228, 220] on span "Salvar" at bounding box center [235, 223] width 14 height 8
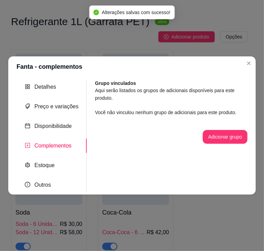
scroll to position [0, 0]
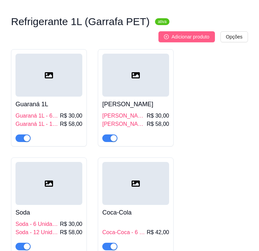
click at [197, 33] on span "Adicionar produto" at bounding box center [190, 37] width 38 height 8
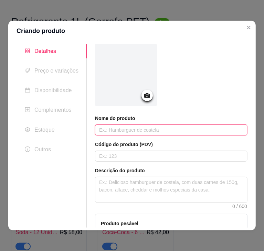
click at [146, 130] on input "text" at bounding box center [171, 130] width 152 height 11
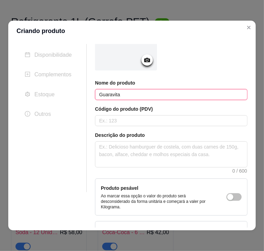
scroll to position [35, 0]
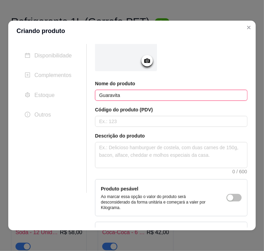
type input "Guaravita"
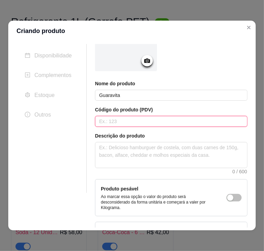
drag, startPoint x: 110, startPoint y: 96, endPoint x: 98, endPoint y: 121, distance: 27.4
click at [98, 121] on input "text" at bounding box center [171, 121] width 152 height 11
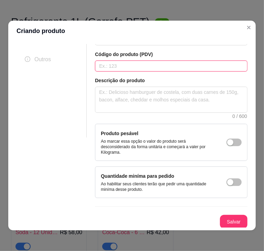
scroll to position [90, 0]
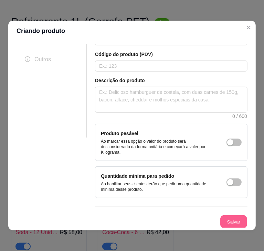
click at [225, 216] on button "Salvar" at bounding box center [233, 221] width 27 height 13
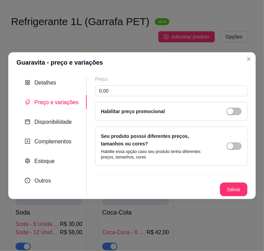
scroll to position [0, 0]
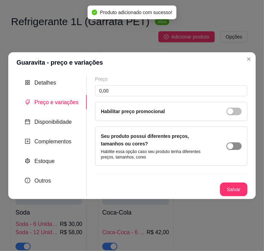
click at [233, 146] on div "button" at bounding box center [230, 146] width 6 height 6
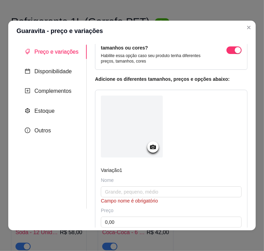
scroll to position [25, 0]
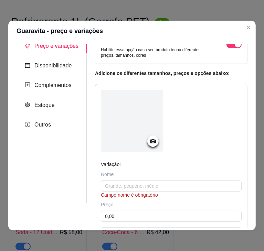
click at [124, 175] on div "Nome" at bounding box center [171, 174] width 141 height 7
click at [131, 182] on input "text" at bounding box center [171, 186] width 141 height 11
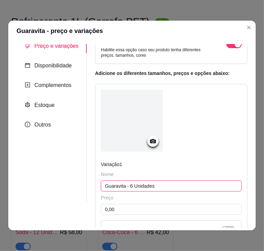
type input "Guaravita - 6 Unidades"
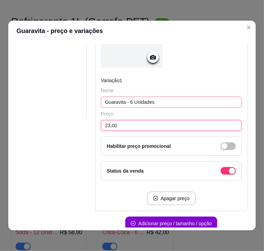
scroll to position [141, 0]
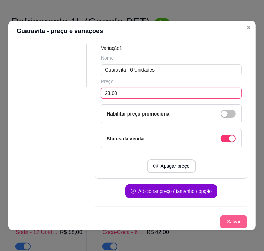
type input "23,00"
click at [223, 219] on button "Salvar" at bounding box center [233, 221] width 27 height 13
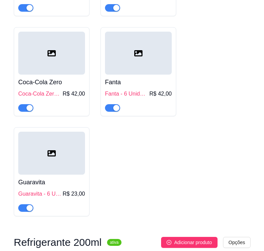
scroll to position [1850, 0]
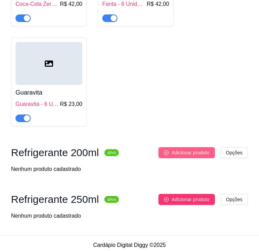
click at [190, 149] on span "Adicionar produto" at bounding box center [190, 153] width 38 height 8
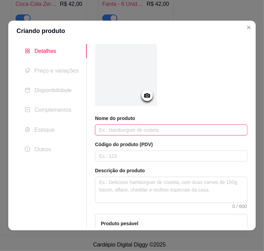
click at [156, 131] on input "text" at bounding box center [171, 130] width 152 height 11
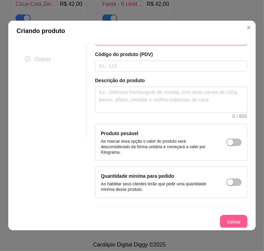
type input "Guaraná"
click at [227, 218] on button "Salvar" at bounding box center [233, 221] width 27 height 13
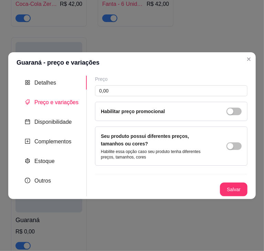
scroll to position [0, 0]
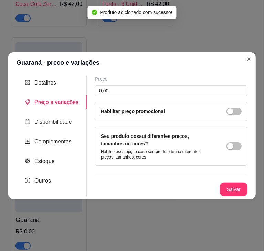
click at [242, 146] on div "Seu produto possui diferentes preços, tamanhos ou cores? Habilite essa opção ca…" at bounding box center [171, 146] width 152 height 39
click at [235, 148] on span "button" at bounding box center [233, 146] width 15 height 8
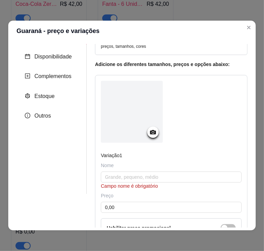
scroll to position [33, 0]
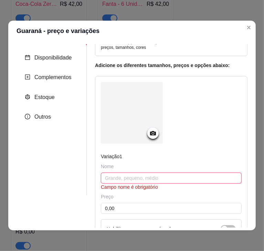
click at [132, 175] on input "text" at bounding box center [171, 178] width 141 height 11
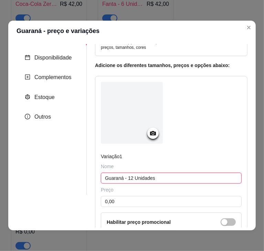
type input "Guaraná - 12 Unidades"
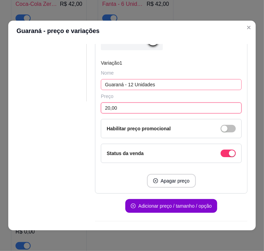
scroll to position [141, 0]
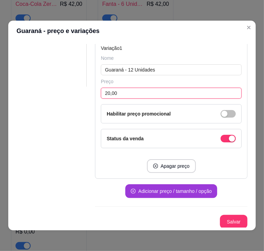
type input "20,00"
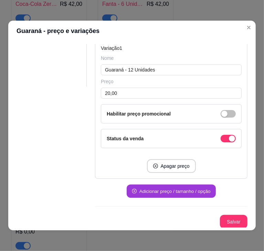
click at [174, 188] on button "Adicionar preço / tamanho / opção" at bounding box center [171, 191] width 89 height 13
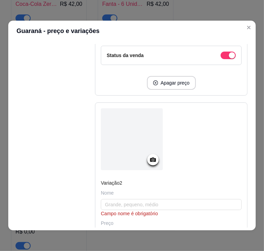
scroll to position [225, 0]
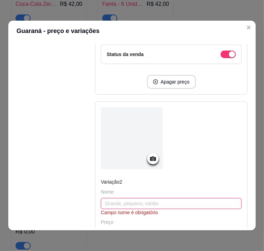
click at [123, 202] on input "text" at bounding box center [171, 203] width 141 height 11
type input "Pepsi - 12 Unidades"
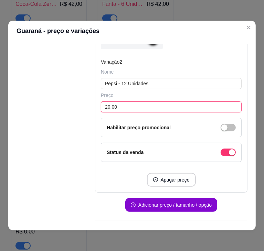
scroll to position [358, 0]
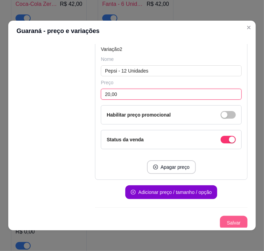
type input "20,00"
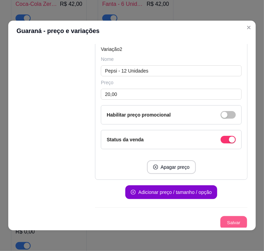
click at [223, 222] on button "Salvar" at bounding box center [233, 222] width 27 height 13
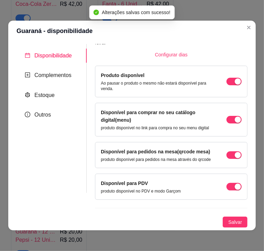
scroll to position [45, 0]
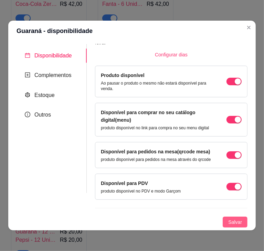
click at [228, 222] on span "Salvar" at bounding box center [235, 223] width 14 height 8
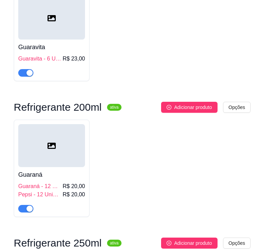
scroll to position [1939, 0]
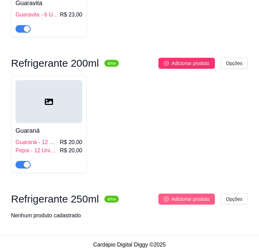
click at [183, 195] on span "Adicionar produto" at bounding box center [190, 199] width 38 height 8
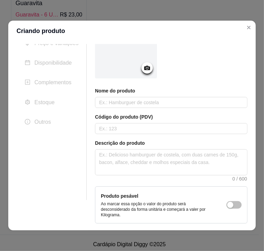
scroll to position [33, 0]
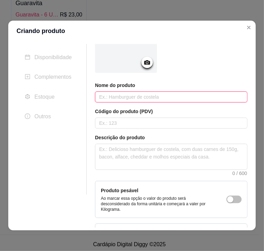
click at [176, 98] on input "text" at bounding box center [171, 97] width 152 height 11
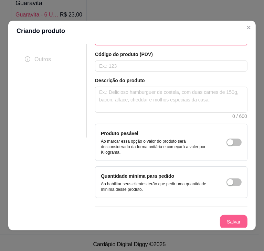
type input "Refri Guaraná"
click at [224, 221] on button "Salvar" at bounding box center [233, 221] width 27 height 13
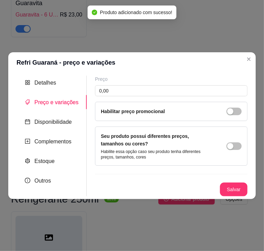
scroll to position [0, 0]
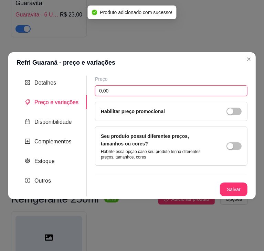
click at [142, 89] on input "0,00" at bounding box center [171, 90] width 152 height 11
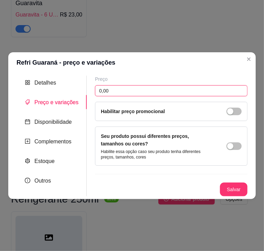
type input "0,00"
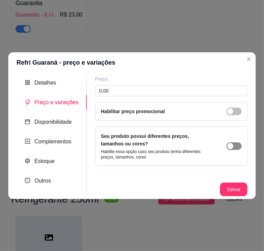
click at [235, 146] on span "button" at bounding box center [233, 146] width 15 height 8
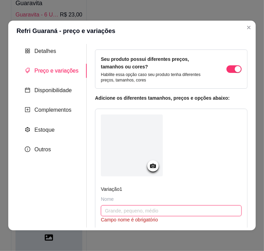
click at [121, 210] on input "text" at bounding box center [171, 210] width 141 height 11
type input "Refri Guaraná - 12 Unidades"
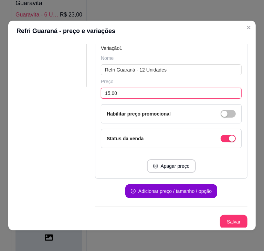
scroll to position [1, 0]
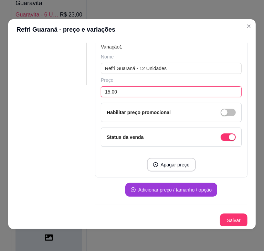
type input "15,00"
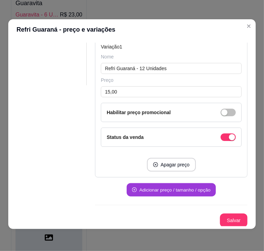
click at [162, 186] on button "Adicionar preço / tamanho / opção" at bounding box center [171, 189] width 89 height 13
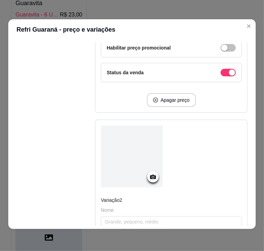
scroll to position [241, 0]
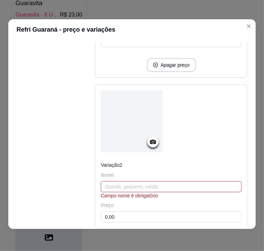
click at [142, 182] on input "text" at bounding box center [171, 186] width 141 height 11
click at [142, 182] on input "Refri Cola 250ml" at bounding box center [171, 186] width 141 height 11
type input "Refri Cola 250ml - 12 Unidades"
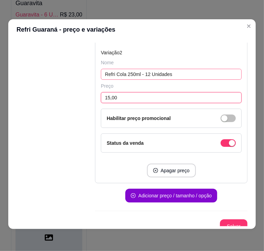
scroll to position [353, 0]
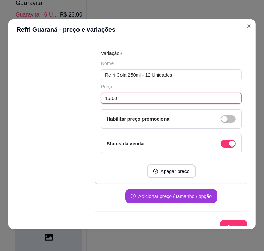
type input "15,00"
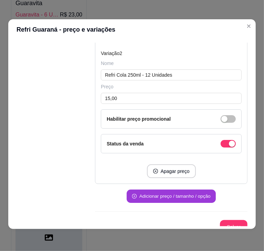
click at [162, 192] on button "Adicionar preço / tamanho / opção" at bounding box center [171, 196] width 89 height 13
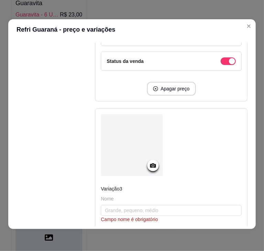
scroll to position [477, 0]
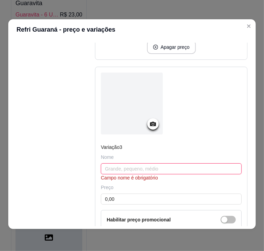
click at [152, 168] on input "text" at bounding box center [171, 168] width 141 height 11
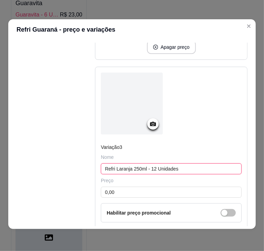
type input "Refri Laranja 250ml - 12 Unidades"
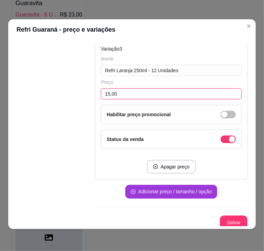
type input "15,00"
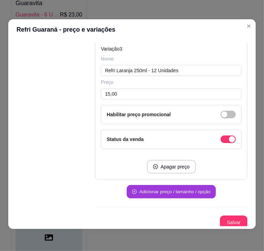
click at [171, 189] on button "Adicionar preço / tamanho / opção" at bounding box center [171, 191] width 89 height 13
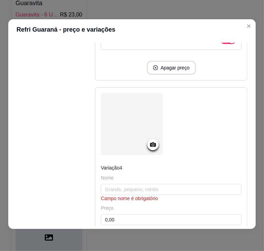
scroll to position [675, 0]
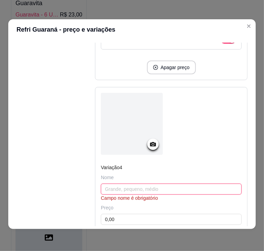
click at [140, 184] on input "text" at bounding box center [171, 189] width 141 height 11
type input "Refri Limão 250ml - 12 Unidades"
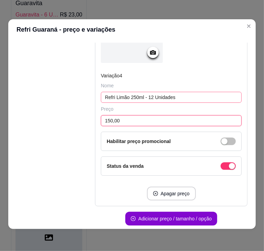
scroll to position [767, 0]
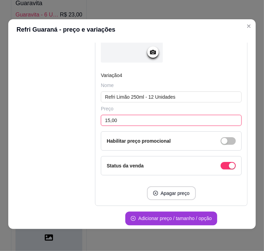
type input "15,00"
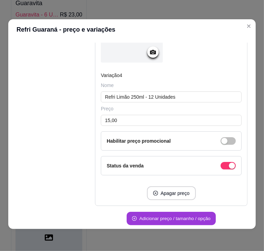
click at [188, 216] on button "Adicionar preço / tamanho / opção" at bounding box center [171, 218] width 89 height 13
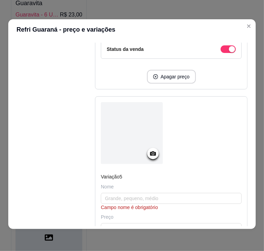
scroll to position [900, 0]
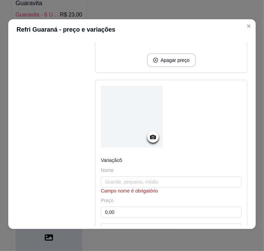
click at [151, 171] on div "Nome Campo nome é obrigatório" at bounding box center [171, 181] width 141 height 28
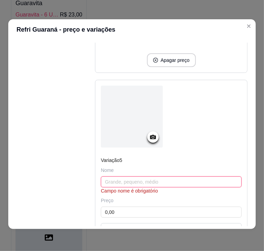
click at [150, 179] on input "text" at bounding box center [171, 182] width 141 height 11
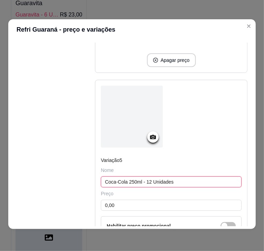
type input "Coca-Cola 250ml - 12 Unidades"
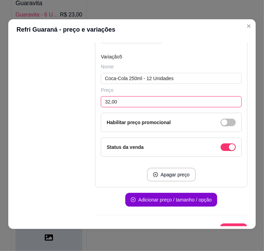
scroll to position [1010, 0]
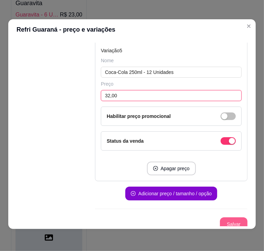
type input "32,00"
click at [220, 218] on button "Salvar" at bounding box center [233, 224] width 27 height 13
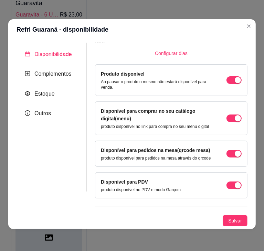
scroll to position [45, 0]
click at [228, 218] on span "Salvar" at bounding box center [235, 221] width 14 height 8
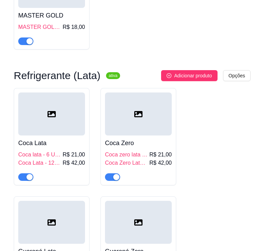
scroll to position [1008, 0]
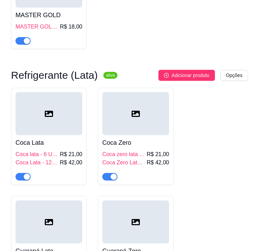
click at [37, 140] on h4 "Coca Lata" at bounding box center [48, 143] width 67 height 10
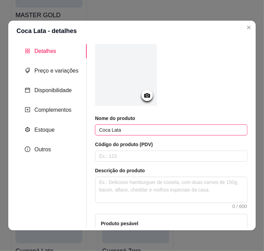
click at [104, 131] on input "Coca Lata" at bounding box center [171, 130] width 152 height 11
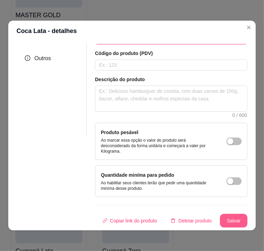
type input "Coca-Cola Lata"
click at [222, 216] on button "Salvar" at bounding box center [233, 220] width 27 height 13
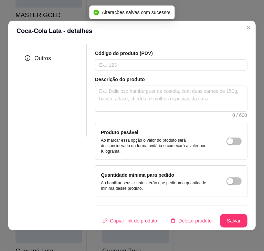
scroll to position [0, 0]
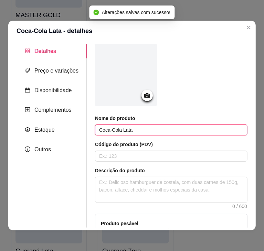
click at [114, 131] on input "Coca-Cola Lata" at bounding box center [171, 130] width 152 height 11
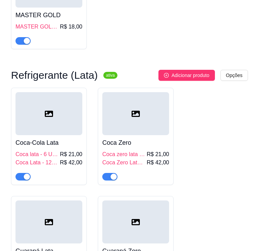
click at [114, 127] on div at bounding box center [135, 113] width 67 height 43
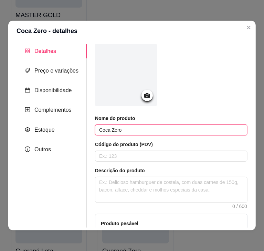
click at [103, 130] on input "Coca Zero" at bounding box center [171, 130] width 152 height 11
paste input "-Cola"
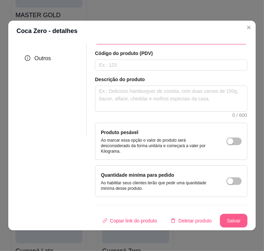
type input "Coca-Cola Zero"
click at [229, 215] on button "Salvar" at bounding box center [234, 221] width 28 height 14
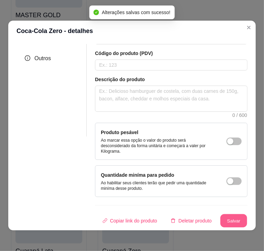
click at [229, 215] on button "Salvar" at bounding box center [233, 220] width 27 height 13
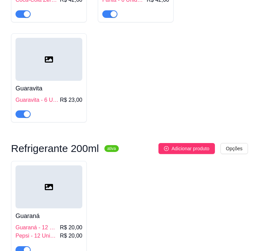
scroll to position [1854, 0]
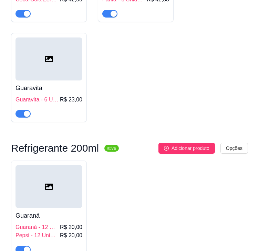
click at [147, 210] on div "Guaraná Guaraná - 12 Unidades R$ 20,00 Pepsi - 12 Unidades R$ 20,00" at bounding box center [129, 209] width 237 height 97
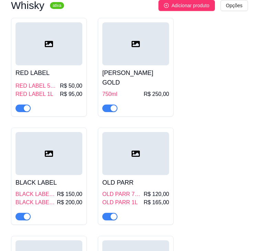
scroll to position [0, 0]
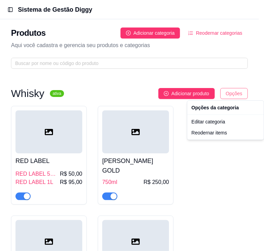
click at [226, 97] on html "Diggy Sistema de Gestão E Encha o Tanqu ... Loja aberta Período gratuito até 03…" at bounding box center [132, 125] width 264 height 251
click at [123, 99] on html "Diggy Sistema de Gestão E Encha o Tanqu ... Loja aberta Período gratuito até 03…" at bounding box center [132, 125] width 264 height 251
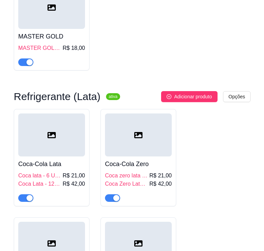
scroll to position [987, 0]
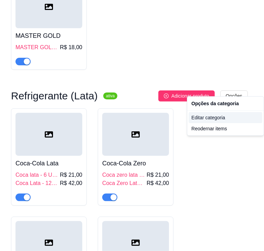
click at [220, 118] on div "Editar categoria" at bounding box center [226, 117] width 74 height 11
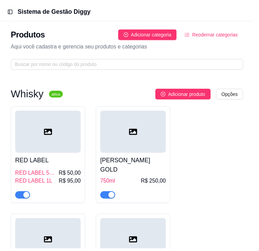
scroll to position [951, 0]
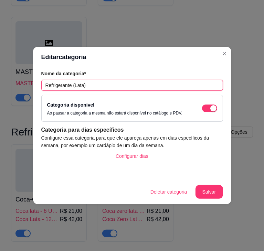
click at [72, 85] on input "Refrigerante (Lata)" at bounding box center [132, 85] width 182 height 11
type input "Refrigerantes (Lata)"
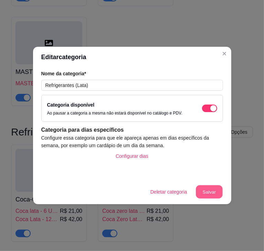
click at [201, 188] on button "Salvar" at bounding box center [209, 191] width 27 height 13
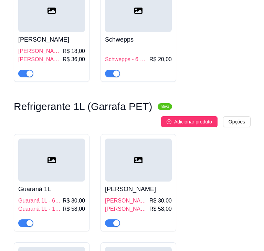
scroll to position [1436, 0]
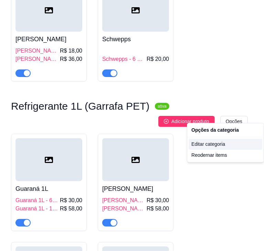
click at [215, 146] on div "Editar categoria" at bounding box center [226, 144] width 74 height 11
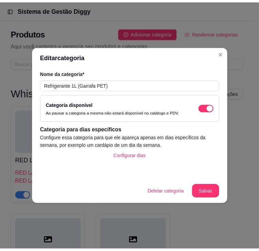
scroll to position [1413, 0]
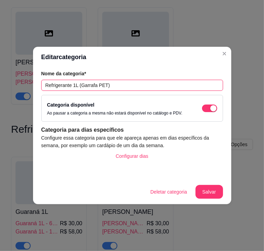
click at [71, 87] on input "Refrigerante 1L (Garrafa PET)" at bounding box center [132, 85] width 182 height 11
type input "Refrigerantes 1L (Garrafa PET)"
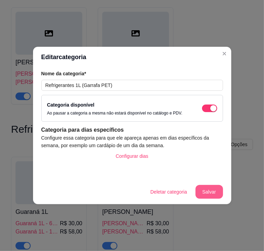
click at [207, 191] on button "Salvar" at bounding box center [209, 192] width 28 height 14
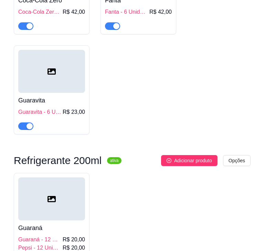
scroll to position [1843, 0]
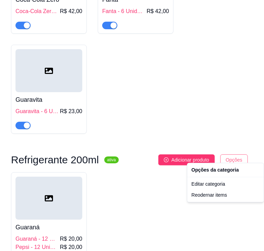
drag, startPoint x: 216, startPoint y: 181, endPoint x: 213, endPoint y: 187, distance: 6.3
click at [213, 187] on div "Editar categoria" at bounding box center [226, 184] width 74 height 11
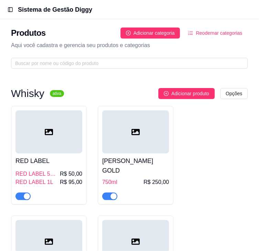
scroll to position [0, 0]
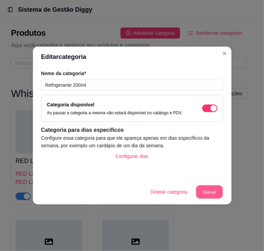
click at [213, 187] on button "Salvar" at bounding box center [209, 191] width 27 height 13
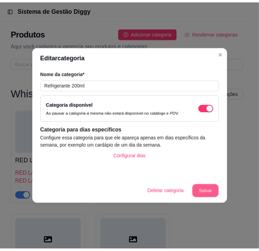
scroll to position [1873, 0]
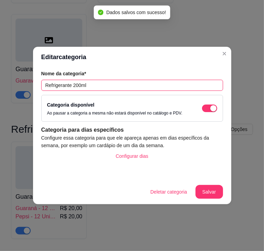
click at [71, 85] on input "Refrigerante 200ml" at bounding box center [132, 85] width 182 height 11
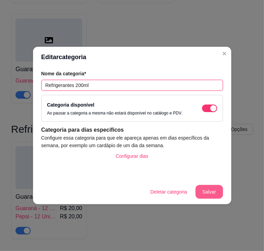
type input "Refrigerantes 200ml"
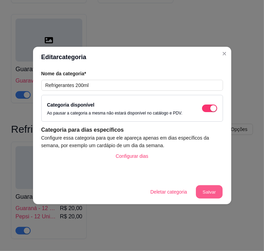
click at [210, 189] on button "Salvar" at bounding box center [209, 191] width 27 height 13
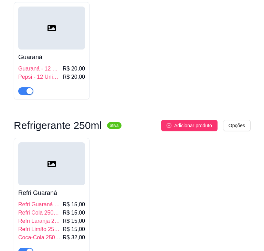
scroll to position [2013, 0]
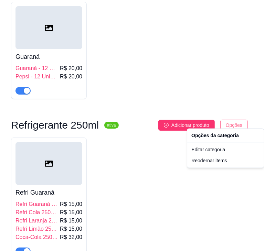
click at [211, 149] on div "Editar categoria" at bounding box center [226, 150] width 74 height 11
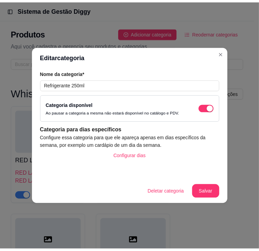
scroll to position [2009, 0]
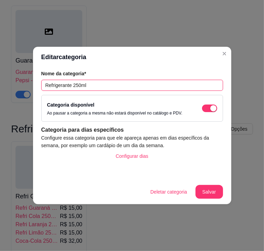
click at [70, 85] on input "Refrigerante 250ml" at bounding box center [132, 85] width 182 height 11
type input "Refrigerantes 250ml"
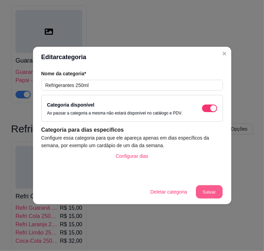
click at [211, 191] on button "Salvar" at bounding box center [209, 191] width 27 height 13
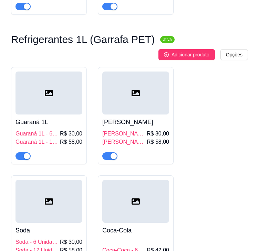
scroll to position [1465, 0]
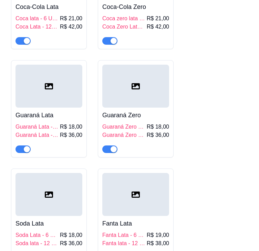
scroll to position [1132, 0]
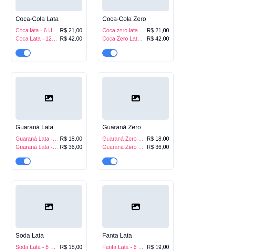
drag, startPoint x: 219, startPoint y: 161, endPoint x: 198, endPoint y: 112, distance: 53.6
click at [198, 112] on div "Coca-Cola Lata Coca lata - 6 Unidades R$ 21,00 Coca Lata - 12 Unidades R$ 42,00…" at bounding box center [129, 175] width 237 height 423
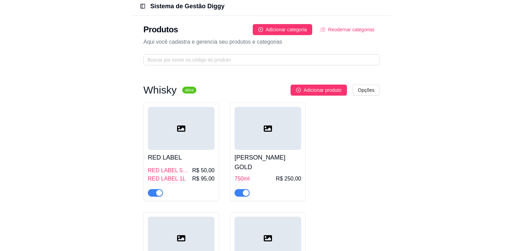
scroll to position [0, 0]
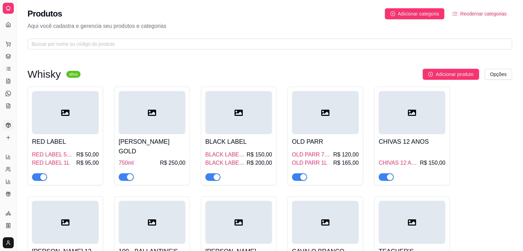
click at [8, 9] on icon at bounding box center [9, 9] width 6 height 6
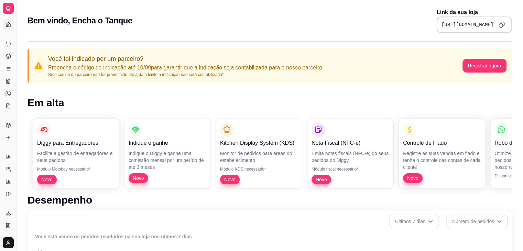
click at [258, 22] on icon "Copy to clipboard" at bounding box center [502, 25] width 6 height 6
click at [33, 150] on div "Diggy para Entregadores Facilite a gestão de entregadores e seus pedidos. Módul…" at bounding box center [270, 153] width 485 height 81
drag, startPoint x: 18, startPoint y: 39, endPoint x: 95, endPoint y: 74, distance: 84.7
drag, startPoint x: 17, startPoint y: 65, endPoint x: 55, endPoint y: 61, distance: 38.2
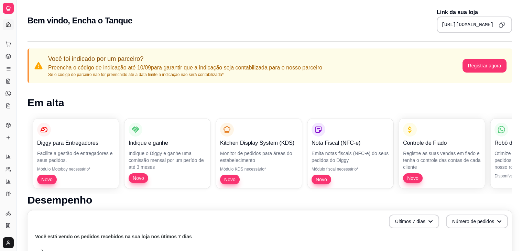
drag, startPoint x: 16, startPoint y: 67, endPoint x: 20, endPoint y: 70, distance: 5.1
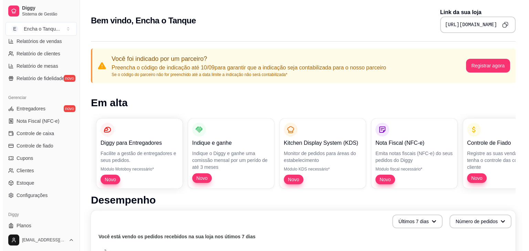
scroll to position [244, 0]
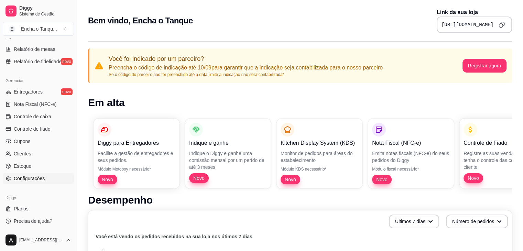
click at [47, 181] on link "Configurações" at bounding box center [38, 178] width 71 height 11
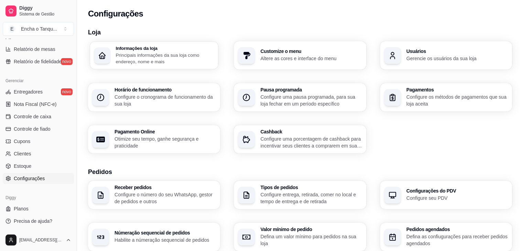
click at [158, 60] on p "Principais informações da sua loja como endereço, nome e mais" at bounding box center [165, 58] width 98 height 13
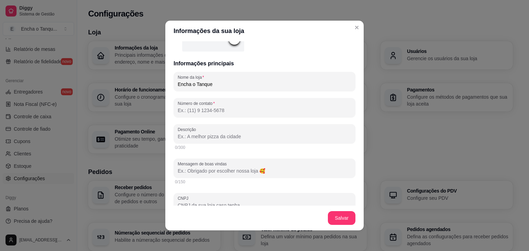
scroll to position [96, 0]
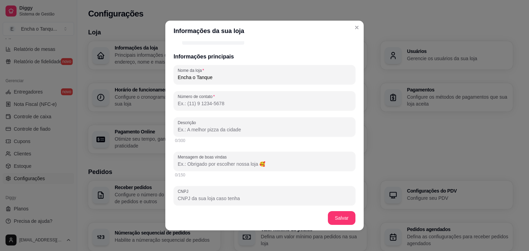
click at [229, 106] on input "Número de contato" at bounding box center [264, 103] width 173 height 7
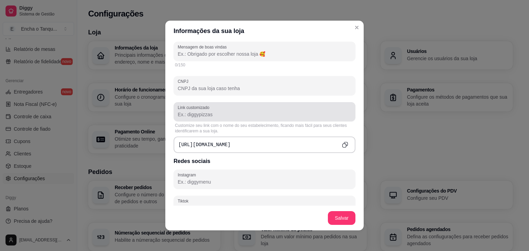
scroll to position [209, 0]
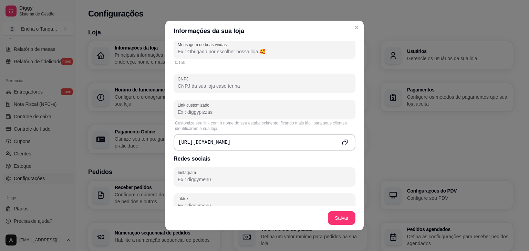
click at [236, 142] on div "https://diggy.menu/" at bounding box center [264, 142] width 182 height 17
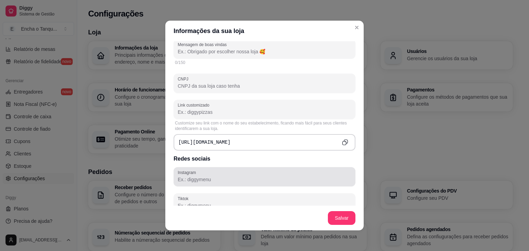
click at [211, 183] on div at bounding box center [264, 177] width 173 height 14
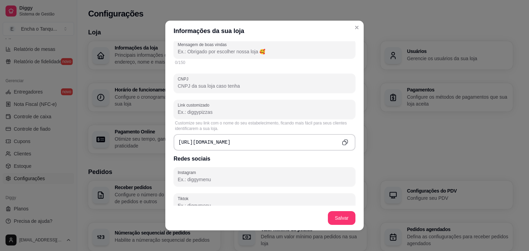
click at [241, 144] on div "https://diggy.menu/" at bounding box center [264, 142] width 182 height 17
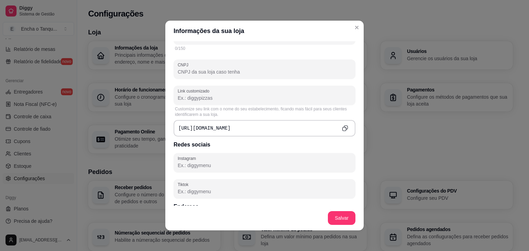
scroll to position [222, 0]
click at [223, 99] on input "Link customizado" at bounding box center [264, 99] width 173 height 7
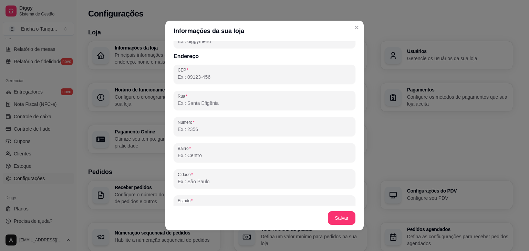
scroll to position [411, 0]
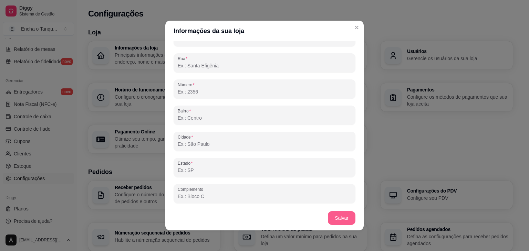
type input "enchaotanque"
click at [344, 216] on button "Salvar" at bounding box center [341, 218] width 27 height 13
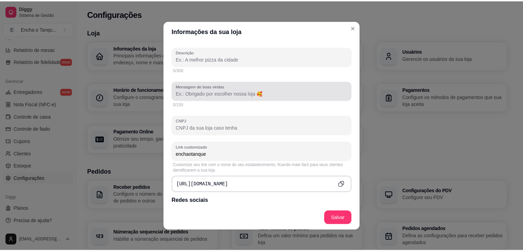
scroll to position [172, 0]
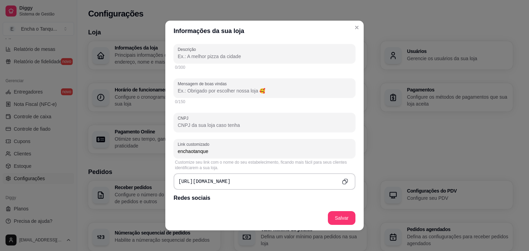
click at [342, 181] on icon "Copy to clipboard" at bounding box center [345, 182] width 6 height 6
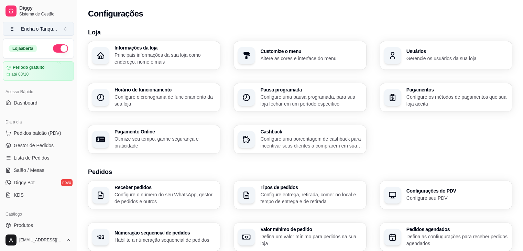
click at [35, 29] on div "Encha o Tanqu ..." at bounding box center [39, 28] width 36 height 7
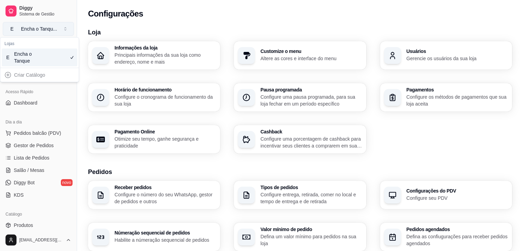
click at [35, 29] on div "Encha o Tanqu ..." at bounding box center [39, 28] width 36 height 7
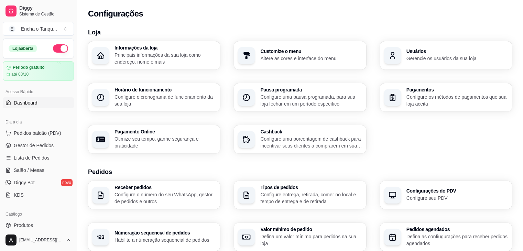
click at [25, 102] on span "Dashboard" at bounding box center [26, 102] width 24 height 7
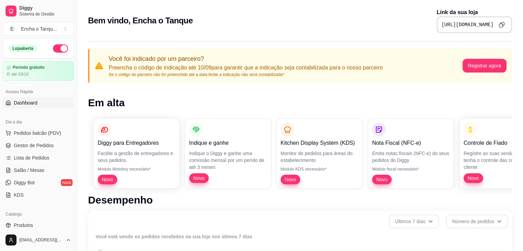
click at [499, 26] on icon "Copy to clipboard" at bounding box center [502, 25] width 6 height 6
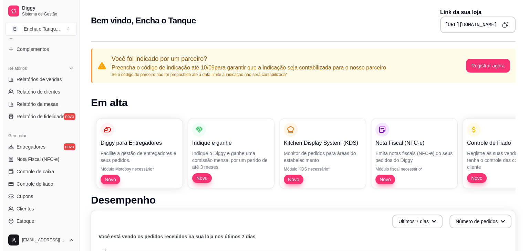
scroll to position [244, 0]
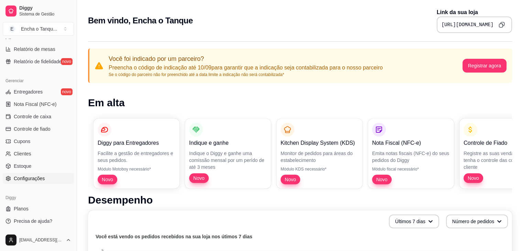
click at [38, 179] on span "Configurações" at bounding box center [29, 178] width 31 height 7
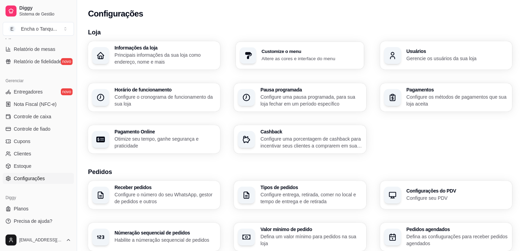
click at [300, 57] on p "Altere as cores e interface do menu" at bounding box center [311, 58] width 98 height 7
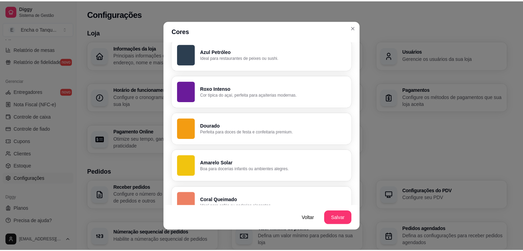
scroll to position [399, 0]
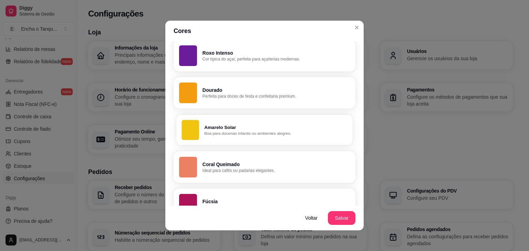
click at [230, 131] on p "Boa para docerias infantis ou ambientes alegres." at bounding box center [275, 134] width 143 height 6
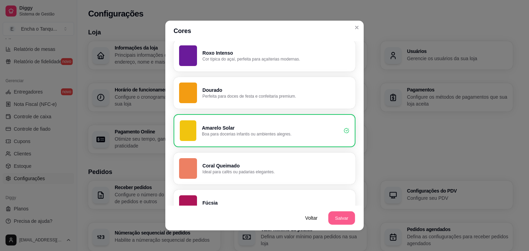
click at [339, 218] on button "Salvar" at bounding box center [341, 218] width 27 height 13
click at [169, 123] on div "Escolha a cor que mais combina com a identidade da sua loja. A cor escolhida se…" at bounding box center [264, 123] width 198 height 165
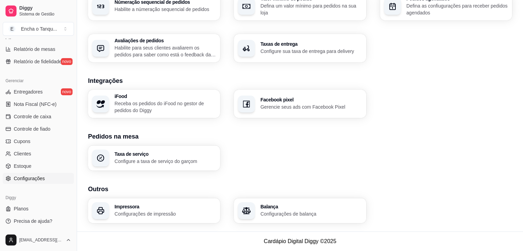
scroll to position [0, 0]
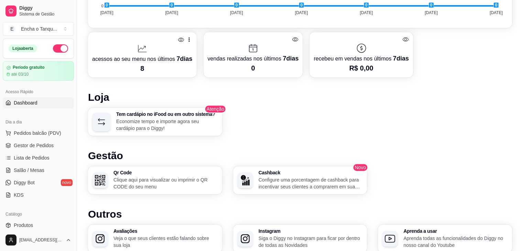
drag, startPoint x: 63, startPoint y: 31, endPoint x: 64, endPoint y: 89, distance: 58.5
click at [63, 31] on button "E Encha o Tanqu ..." at bounding box center [38, 29] width 71 height 14
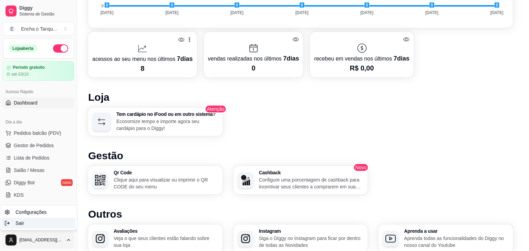
click at [35, 222] on div "Sair" at bounding box center [39, 223] width 74 height 11
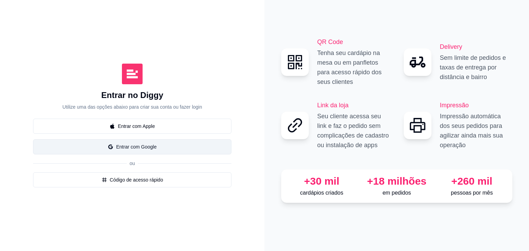
click at [136, 150] on button "Entrar com Google" at bounding box center [132, 146] width 198 height 15
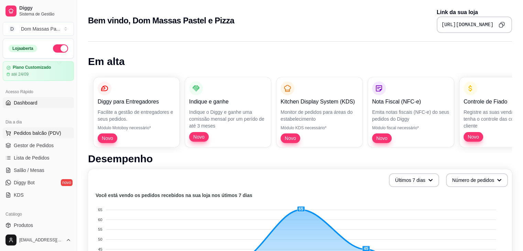
click at [40, 133] on span "Pedidos balcão (PDV)" at bounding box center [37, 133] width 47 height 7
click at [48, 147] on span "Gestor de Pedidos" at bounding box center [34, 145] width 40 height 7
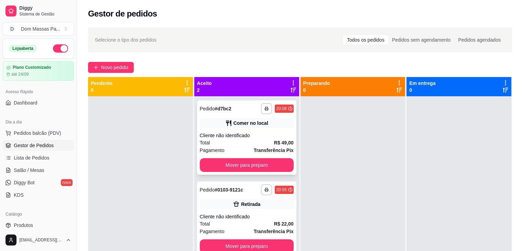
scroll to position [19, 0]
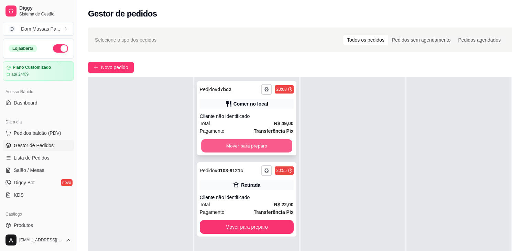
click at [271, 146] on button "Mover para preparo" at bounding box center [246, 145] width 91 height 13
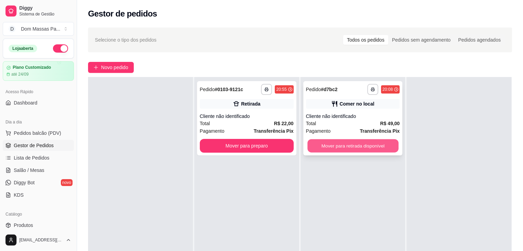
click at [333, 146] on button "Mover para retirada disponível" at bounding box center [353, 145] width 91 height 13
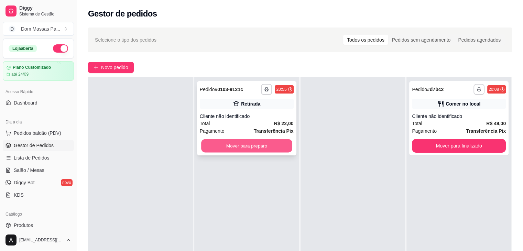
click at [283, 146] on button "Mover para preparo" at bounding box center [246, 145] width 91 height 13
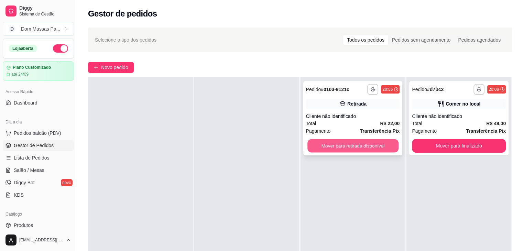
click at [366, 152] on button "Mover para retirada disponível" at bounding box center [353, 145] width 91 height 13
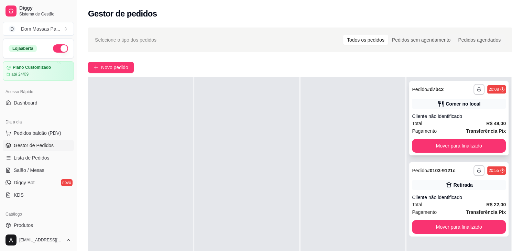
click at [438, 135] on div "**********" at bounding box center [459, 118] width 99 height 74
click at [440, 149] on button "Mover para finalizado" at bounding box center [459, 145] width 91 height 13
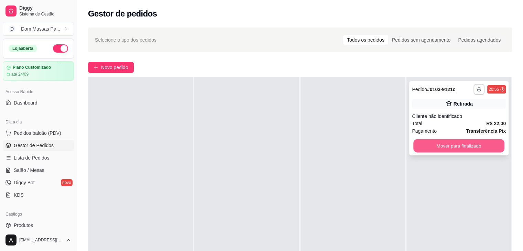
click at [448, 147] on button "Mover para finalizado" at bounding box center [459, 145] width 91 height 13
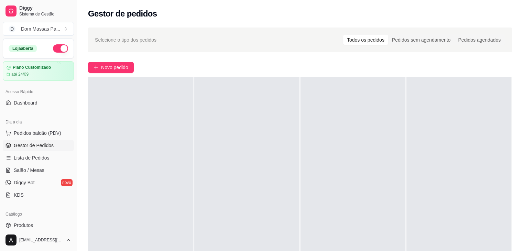
scroll to position [0, 0]
